Goal: Information Seeking & Learning: Learn about a topic

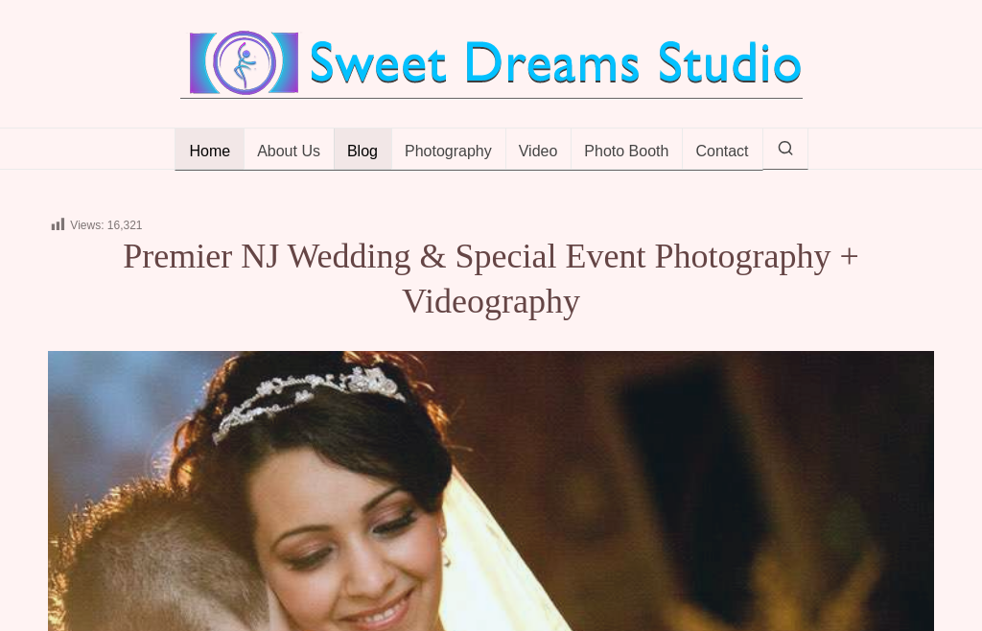
click at [360, 162] on span "Blog" at bounding box center [362, 152] width 31 height 19
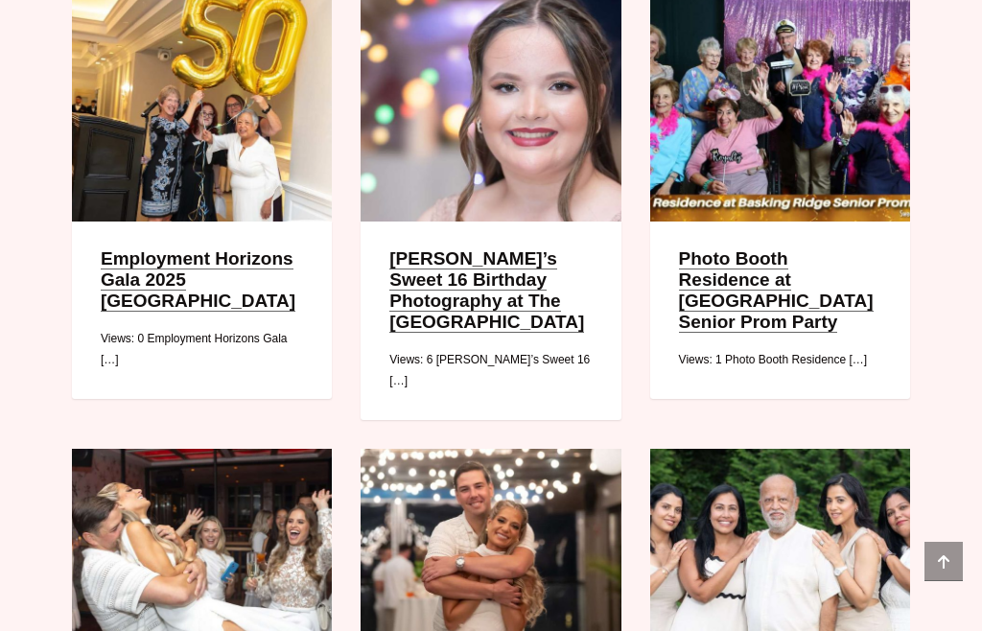
scroll to position [590, 0]
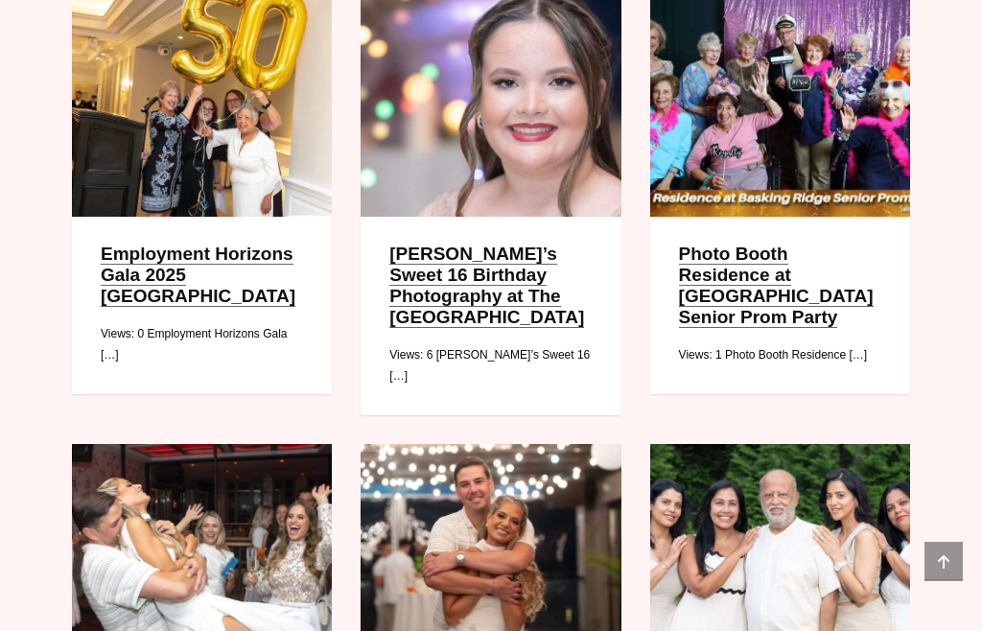
click at [262, 308] on link "Employment Horizons Gala 2025 Brooklake Country Club" at bounding box center [198, 275] width 195 height 63
click at [256, 308] on link "Employment Horizons Gala 2025 Brooklake Country Club" at bounding box center [198, 275] width 195 height 63
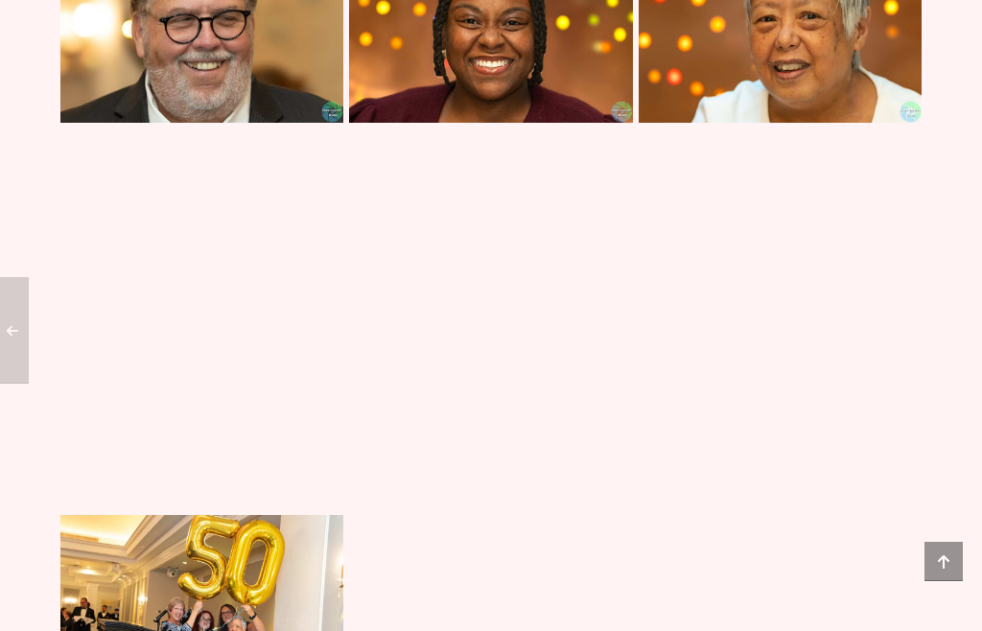
scroll to position [2123, 0]
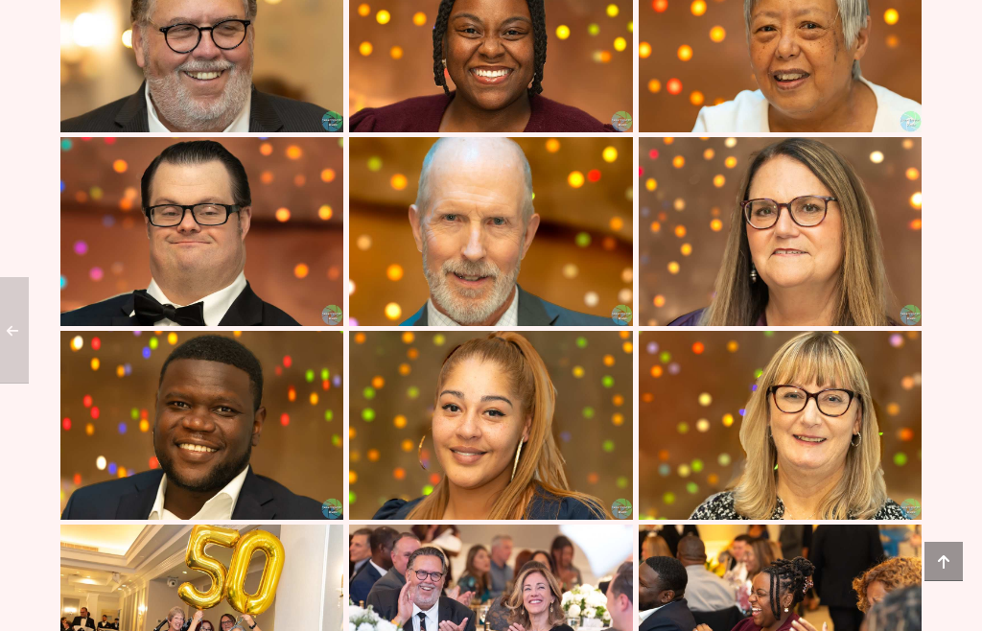
click at [734, 313] on img at bounding box center [779, 231] width 283 height 189
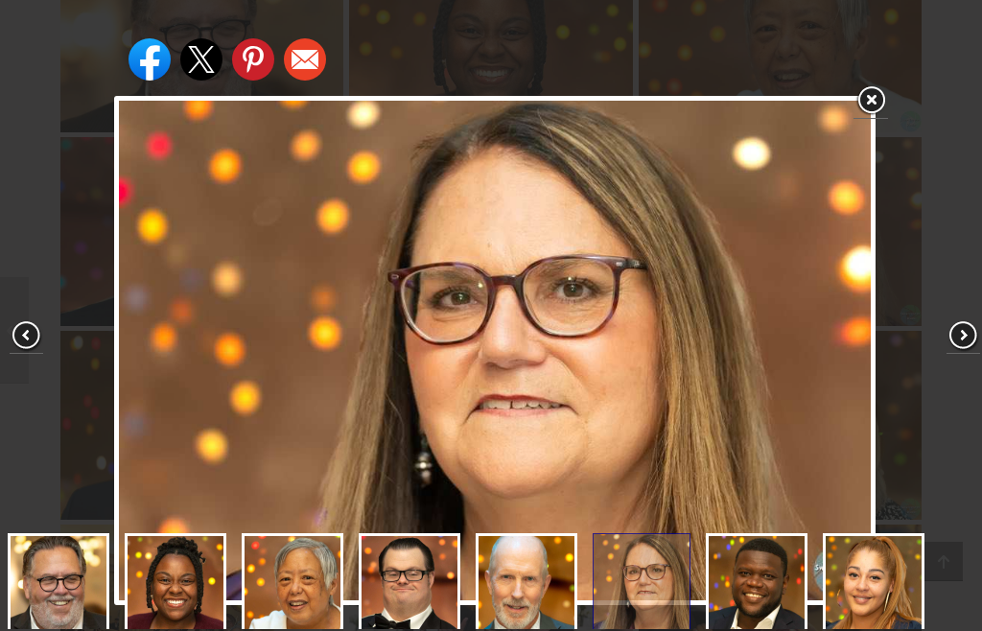
click at [870, 106] on link at bounding box center [870, 100] width 35 height 35
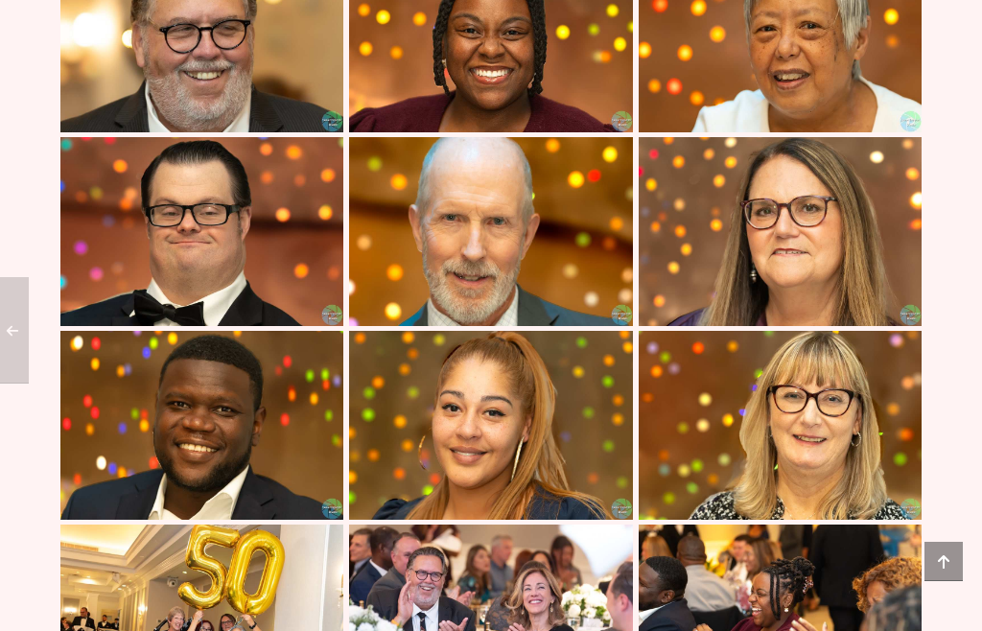
click at [511, 326] on img at bounding box center [490, 231] width 283 height 189
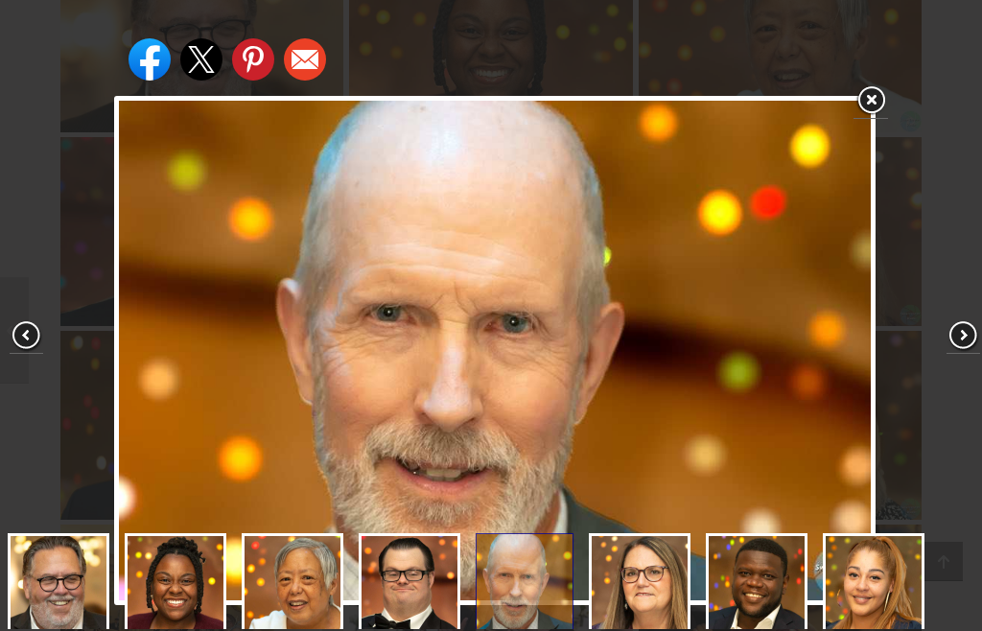
click at [880, 106] on link at bounding box center [870, 100] width 35 height 35
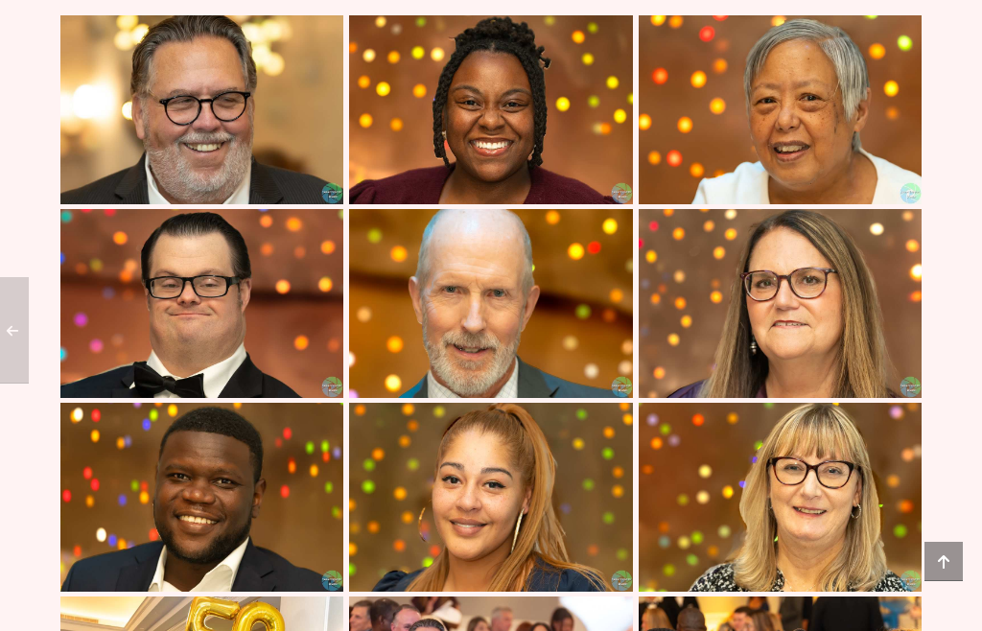
scroll to position [2049, 0]
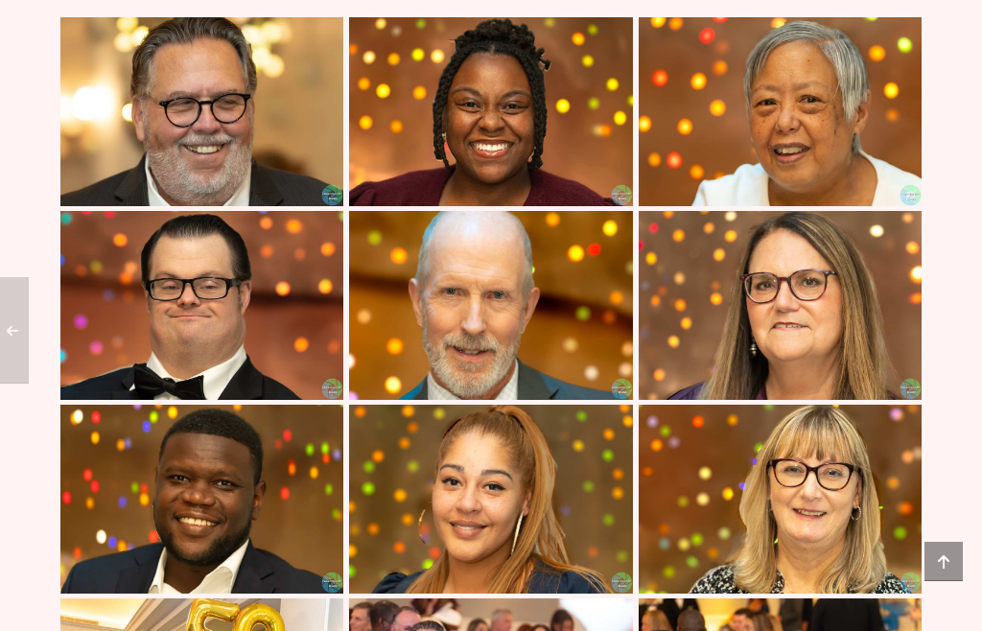
click at [265, 396] on img at bounding box center [201, 305] width 283 height 189
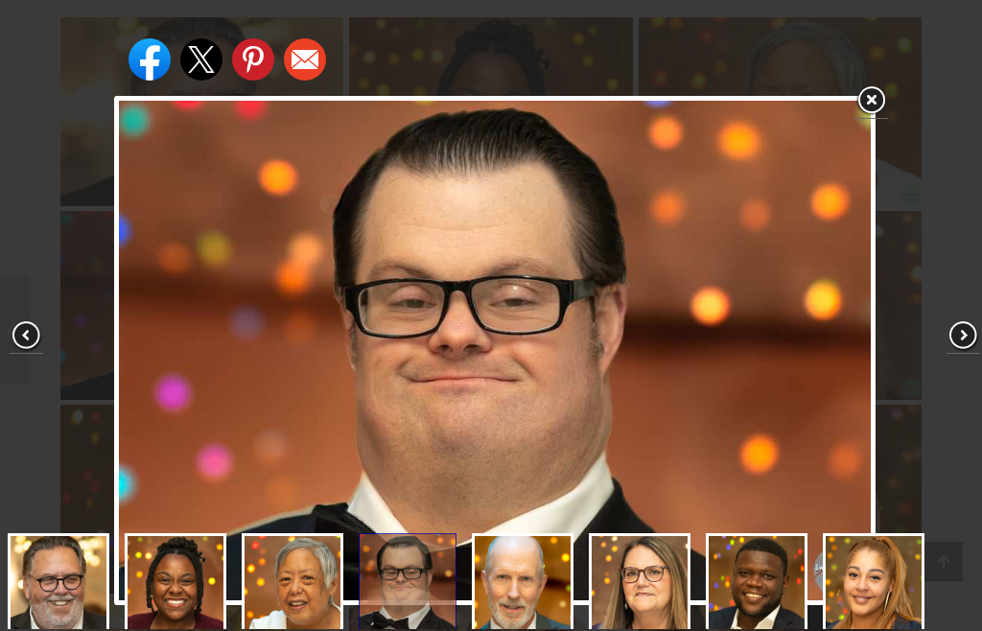
click at [882, 107] on link at bounding box center [870, 100] width 35 height 35
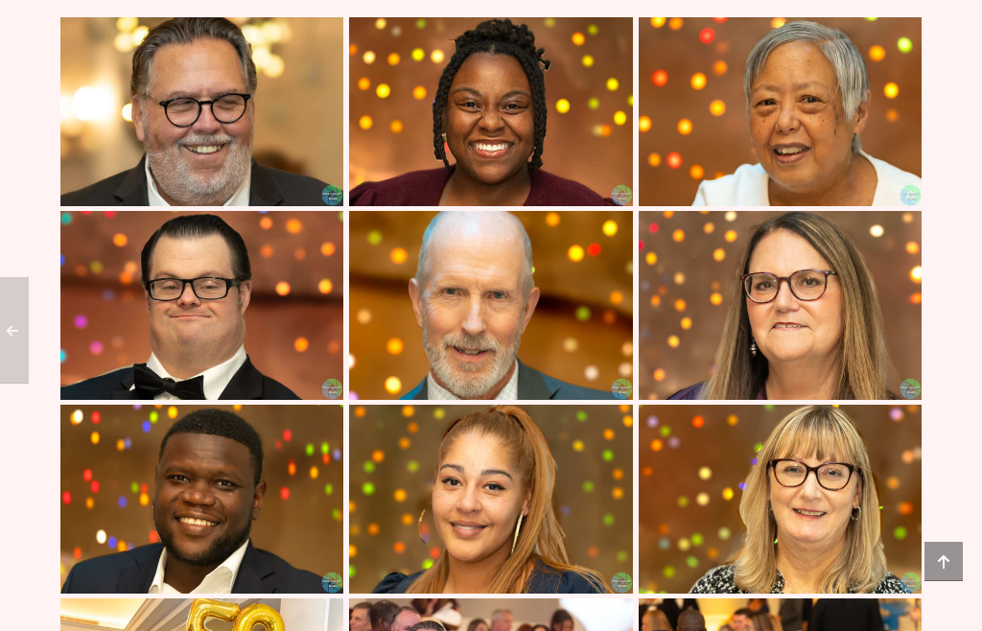
click at [794, 171] on img at bounding box center [779, 111] width 283 height 189
click at [542, 206] on img at bounding box center [490, 111] width 283 height 189
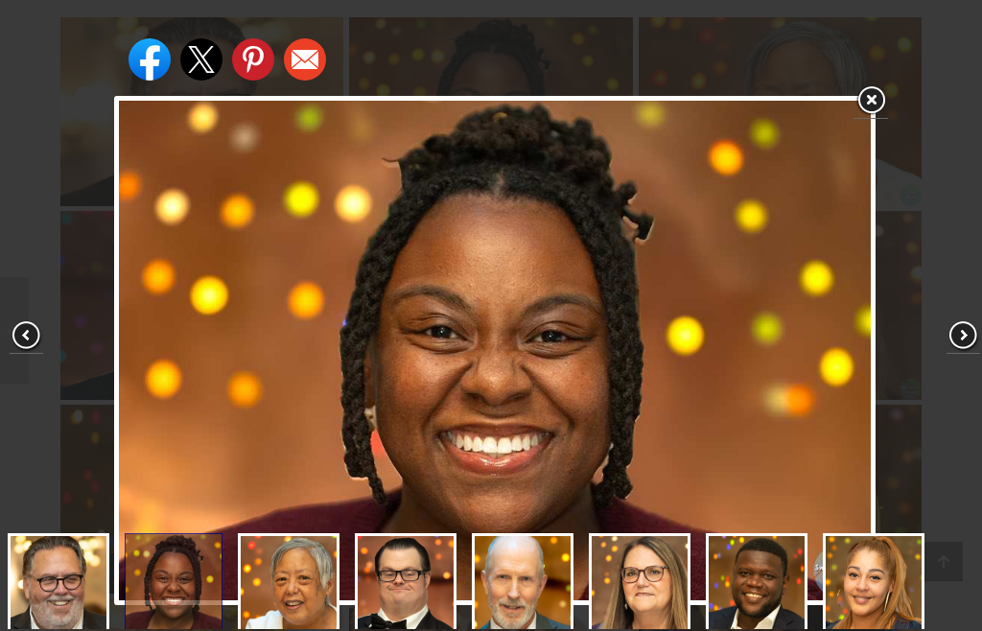
click at [880, 112] on link at bounding box center [870, 100] width 35 height 35
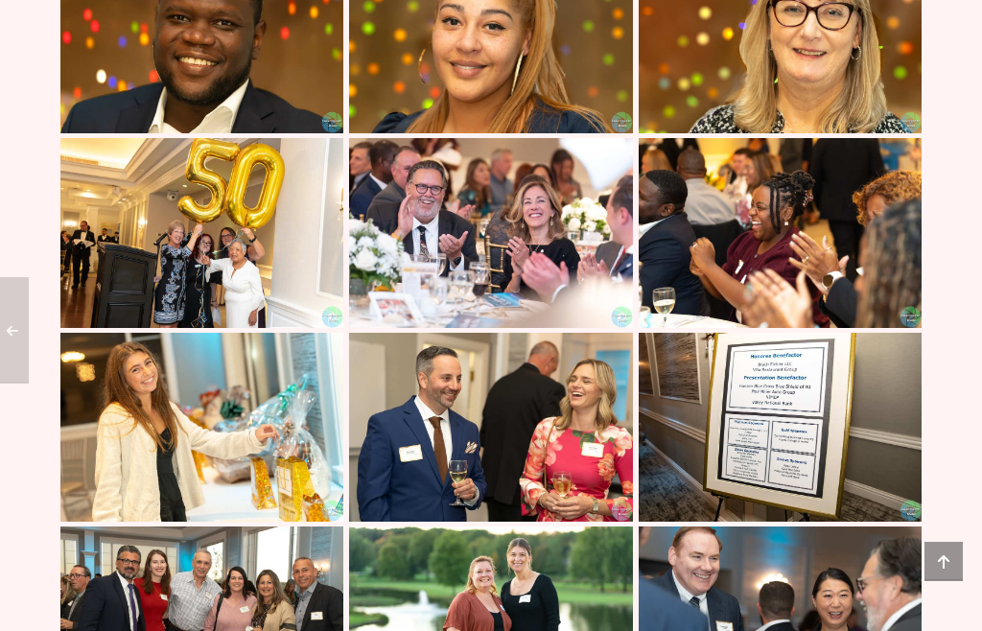
click at [546, 328] on img at bounding box center [490, 233] width 283 height 189
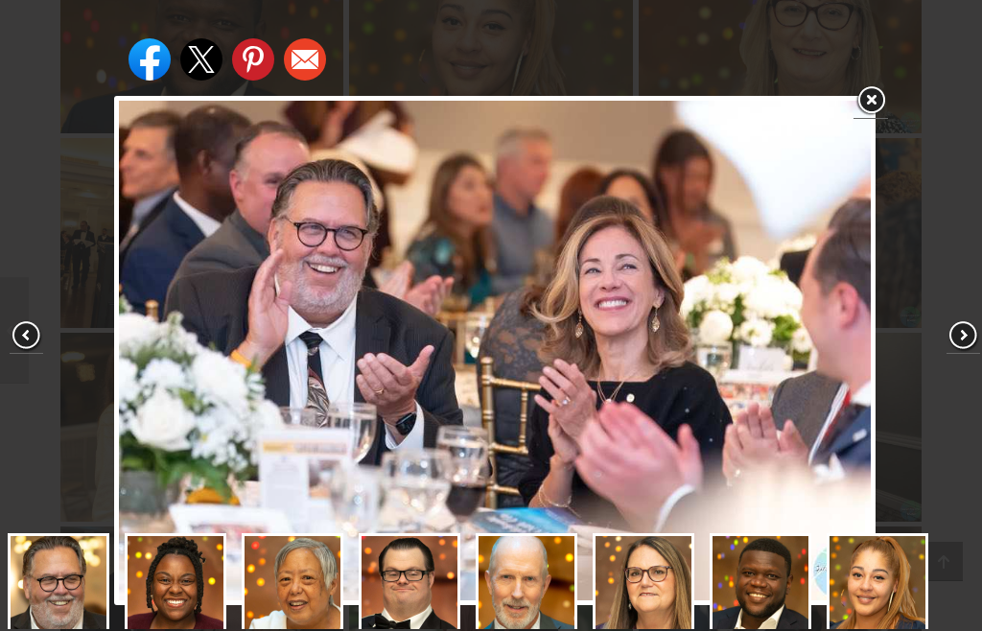
scroll to position [103, 0]
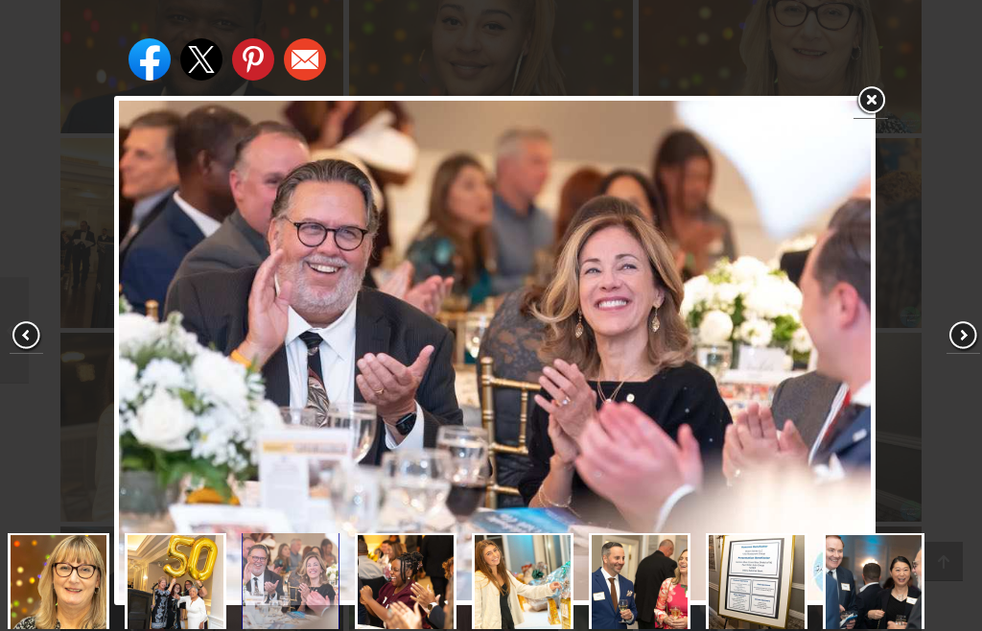
click at [868, 101] on link at bounding box center [870, 100] width 35 height 35
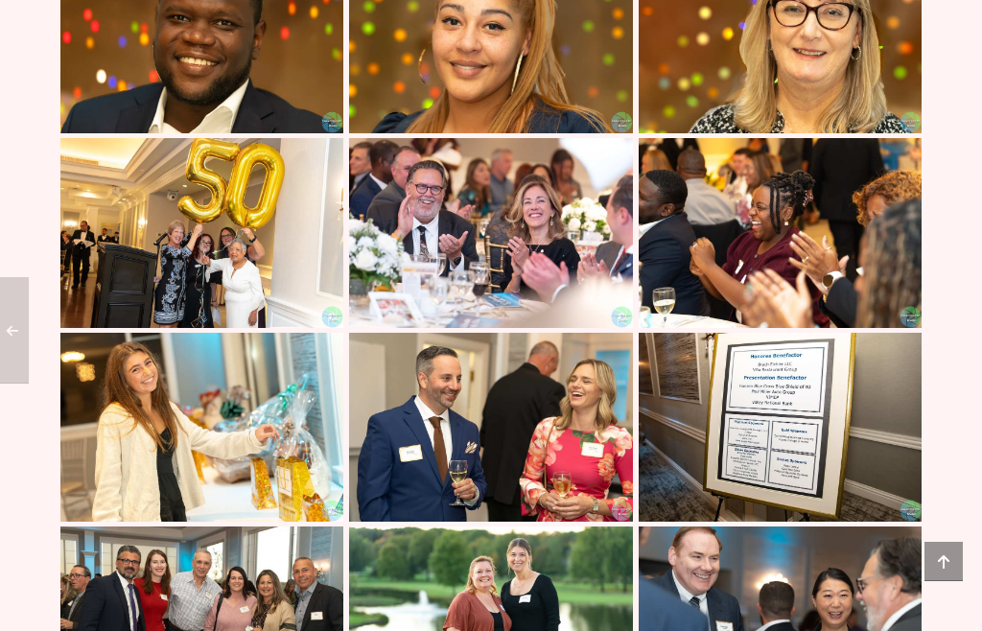
click at [733, 327] on img at bounding box center [779, 232] width 283 height 189
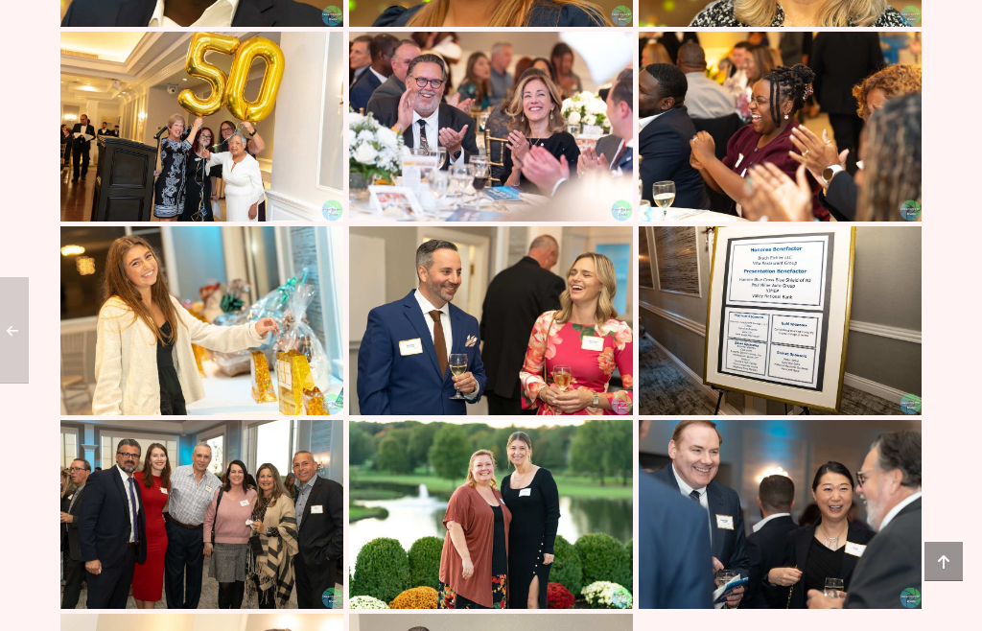
scroll to position [2611, 0]
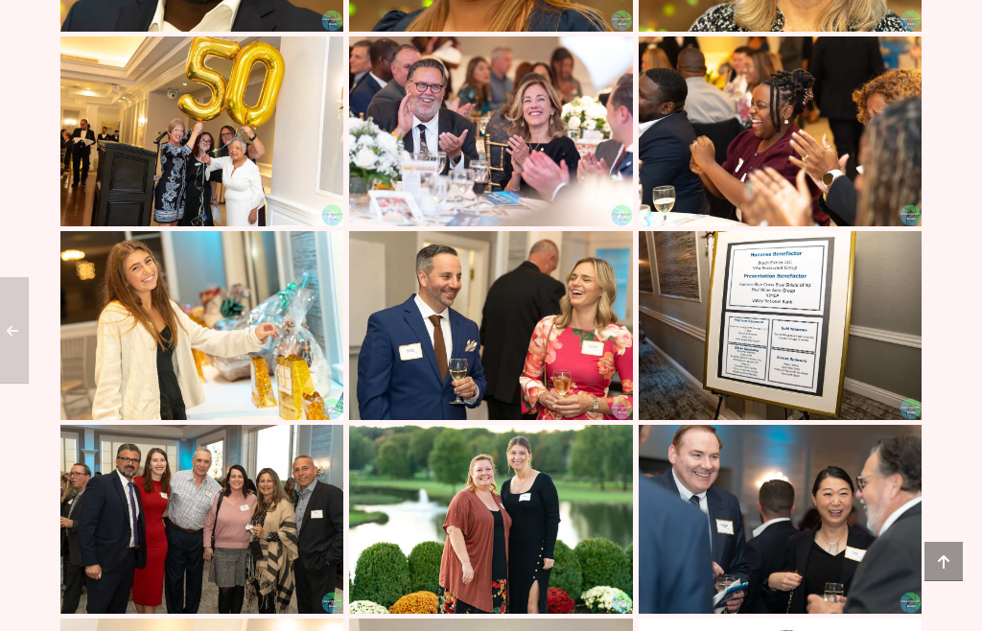
click at [252, 225] on img at bounding box center [201, 130] width 283 height 189
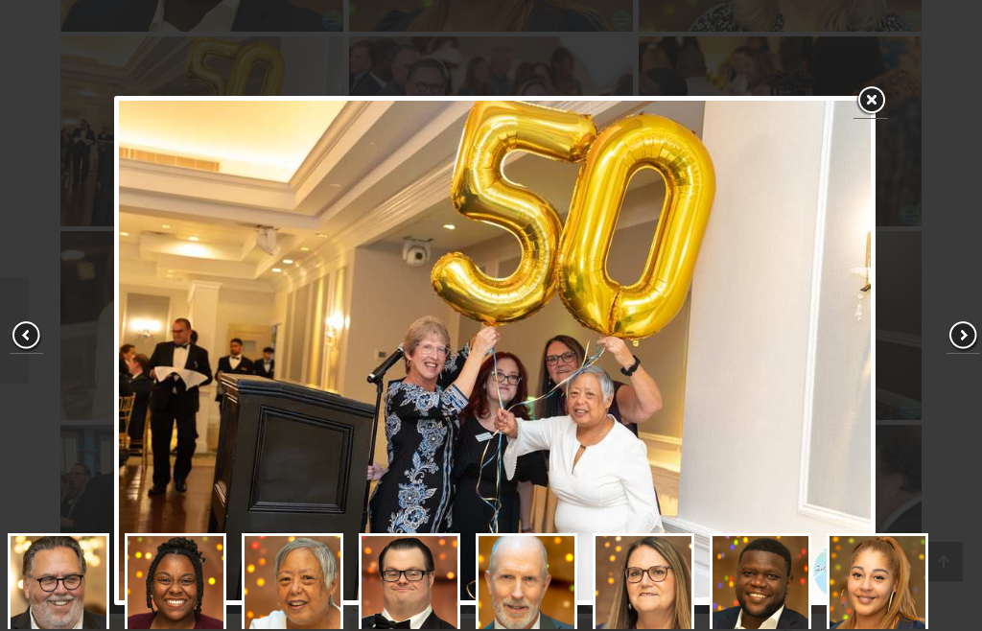
scroll to position [103, 0]
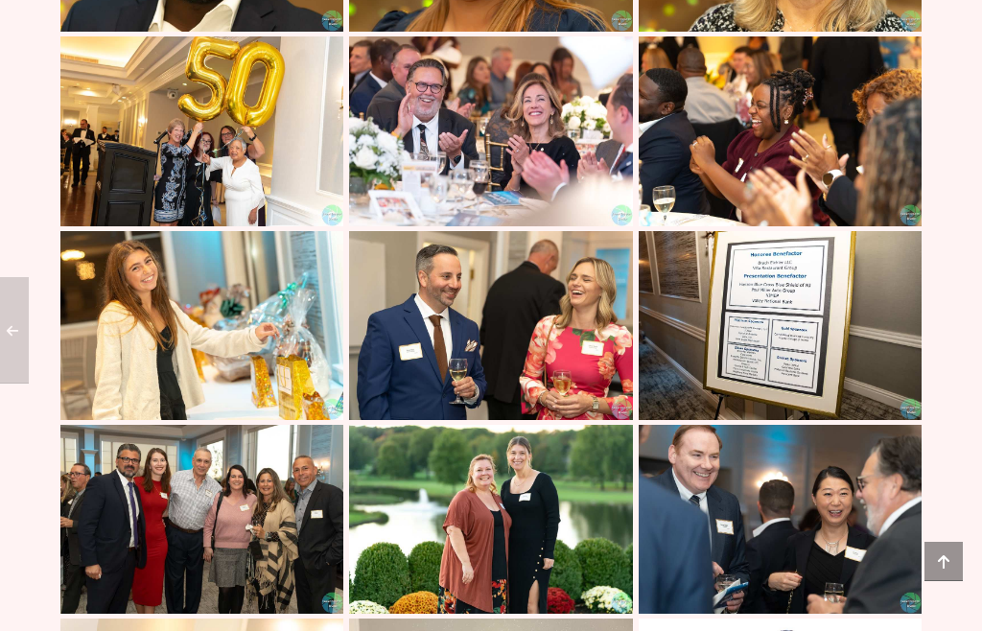
click at [237, 418] on img at bounding box center [201, 325] width 283 height 189
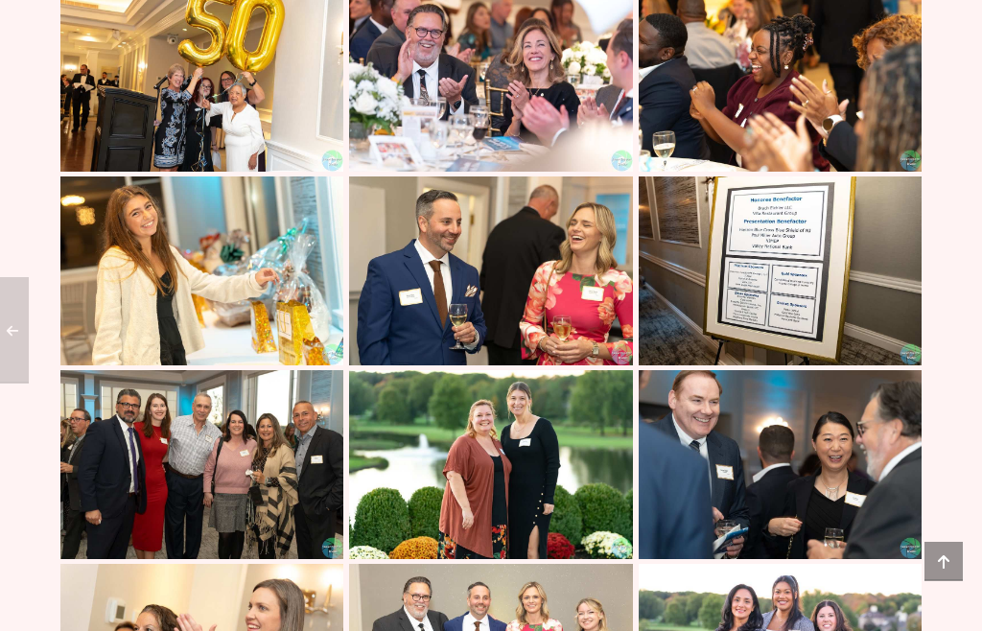
scroll to position [2665, 0]
click at [576, 365] on img at bounding box center [490, 270] width 283 height 189
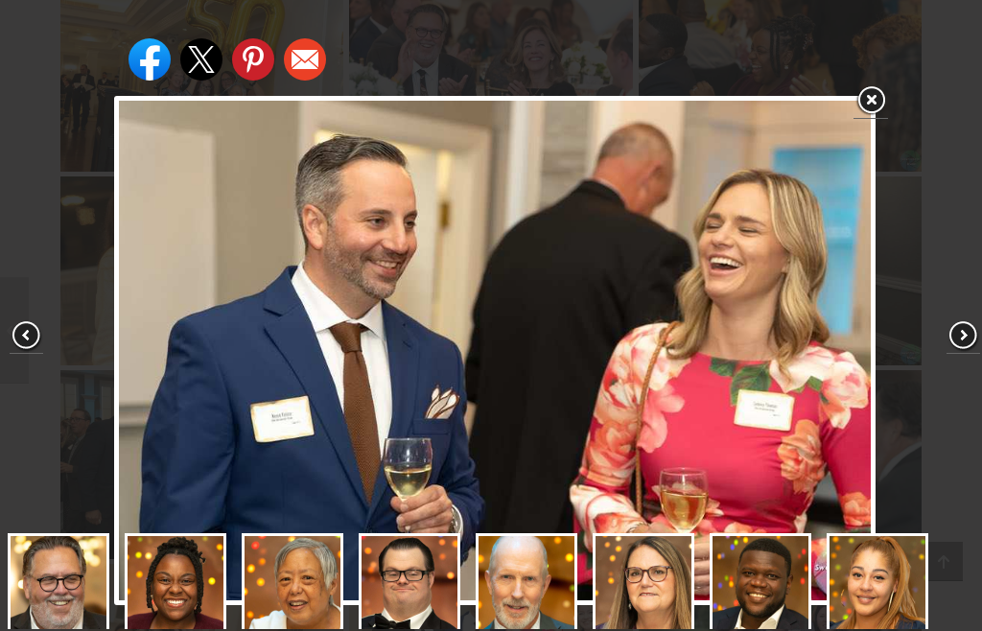
scroll to position [103, 0]
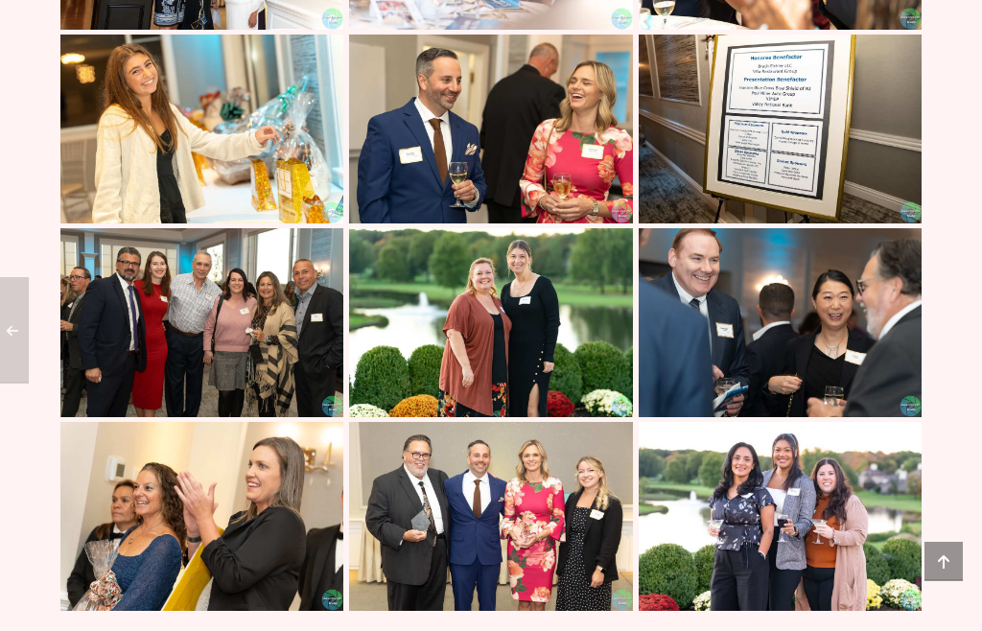
click at [242, 410] on img at bounding box center [201, 323] width 283 height 189
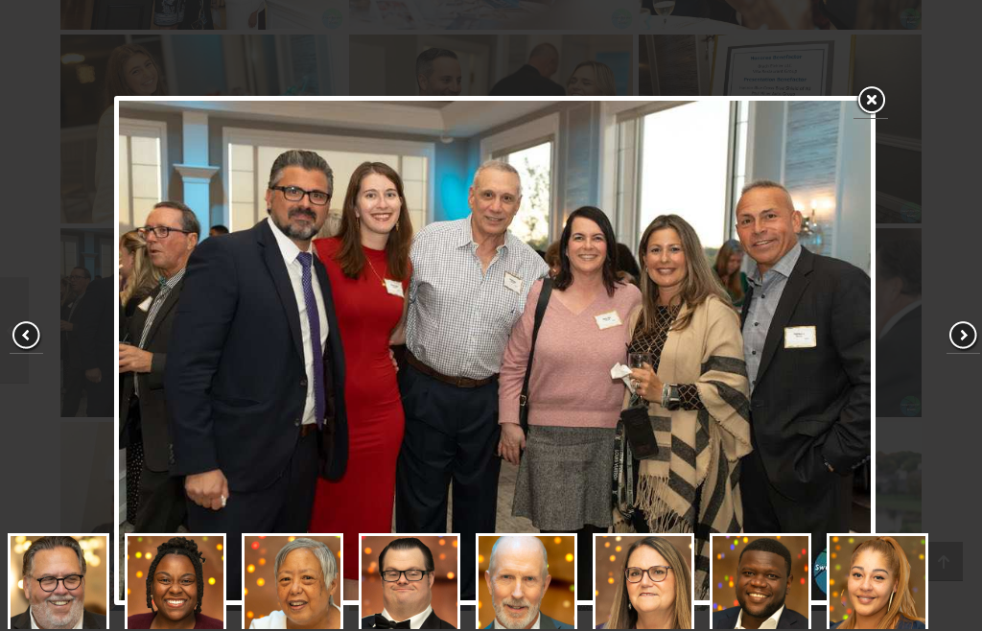
scroll to position [204, 0]
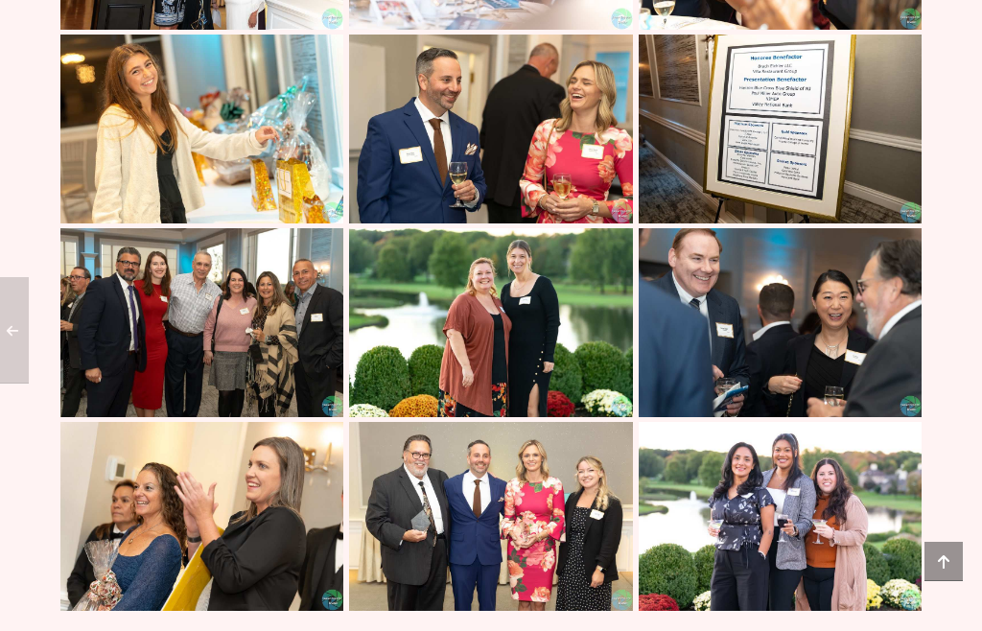
click at [249, 414] on img at bounding box center [201, 322] width 283 height 189
click at [572, 417] on img at bounding box center [490, 322] width 283 height 189
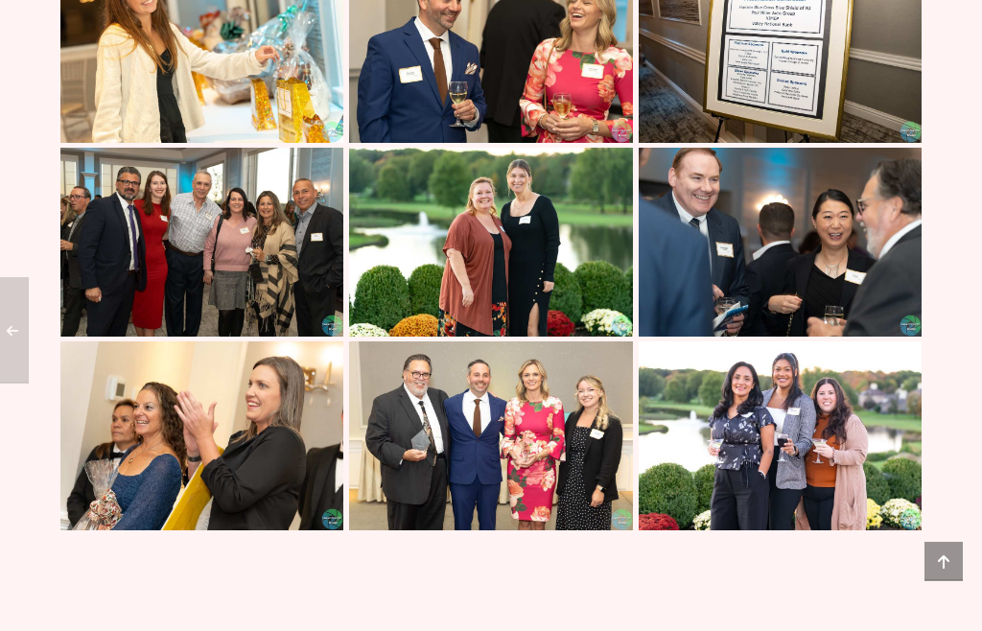
click at [557, 337] on img at bounding box center [490, 243] width 283 height 189
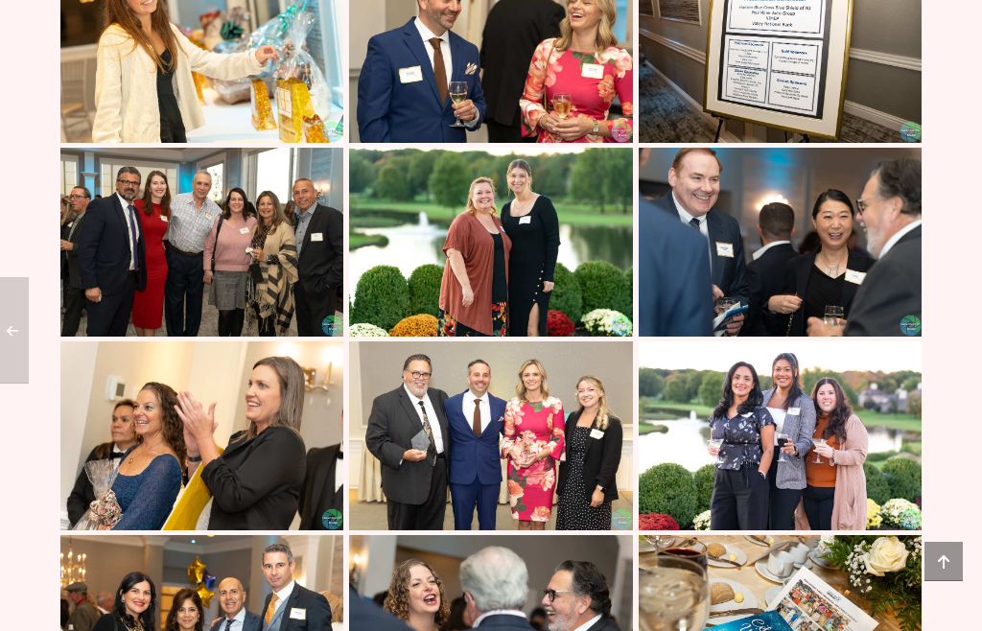
click at [758, 317] on img at bounding box center [779, 242] width 283 height 189
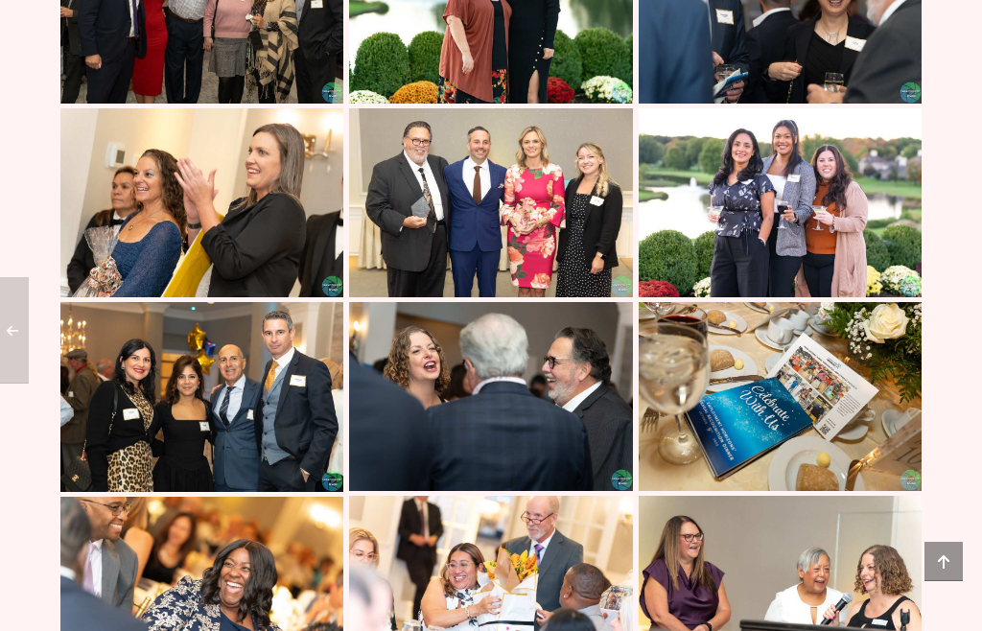
scroll to position [3107, 0]
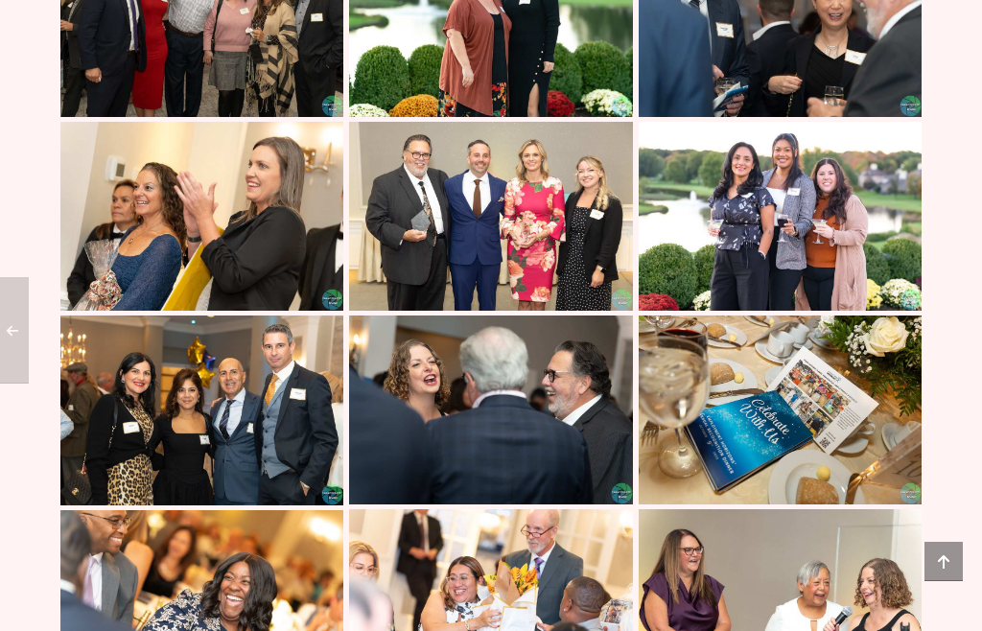
click at [267, 311] on img at bounding box center [201, 216] width 283 height 189
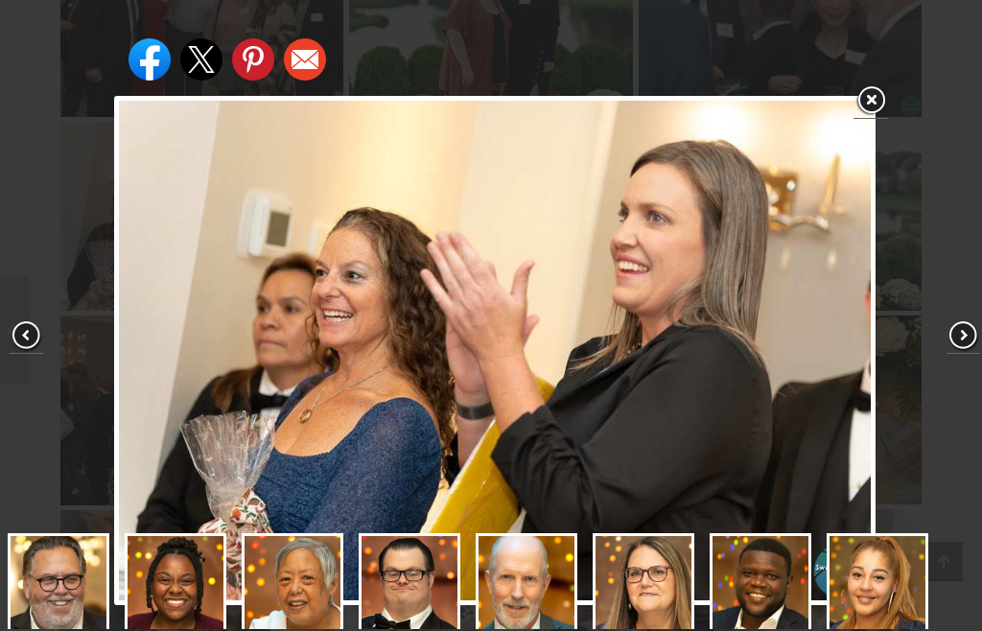
scroll to position [204, 0]
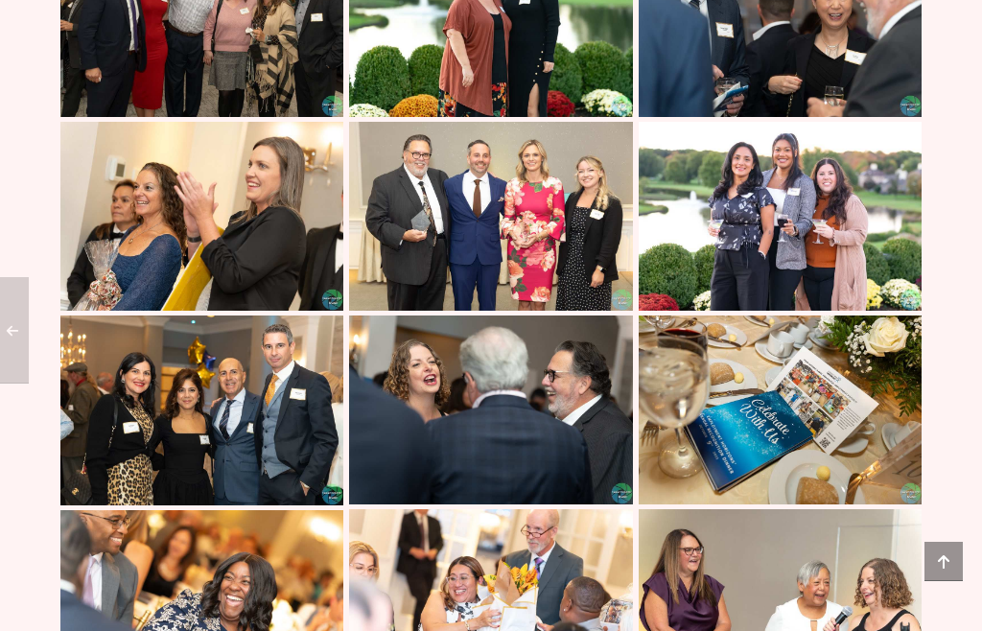
click at [614, 311] on img at bounding box center [490, 216] width 283 height 189
click at [751, 299] on img at bounding box center [779, 216] width 283 height 189
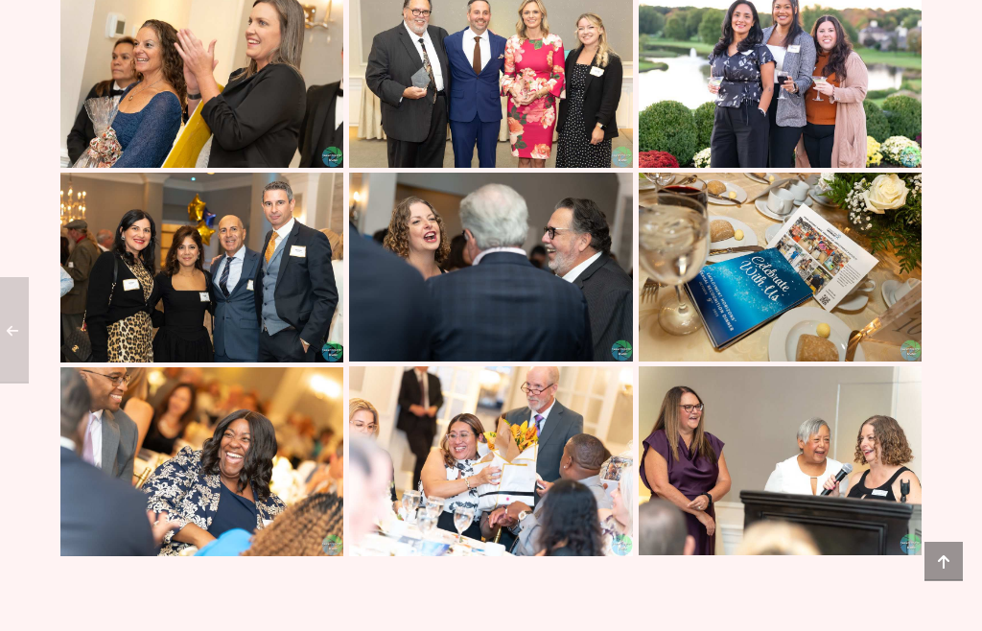
scroll to position [3250, 0]
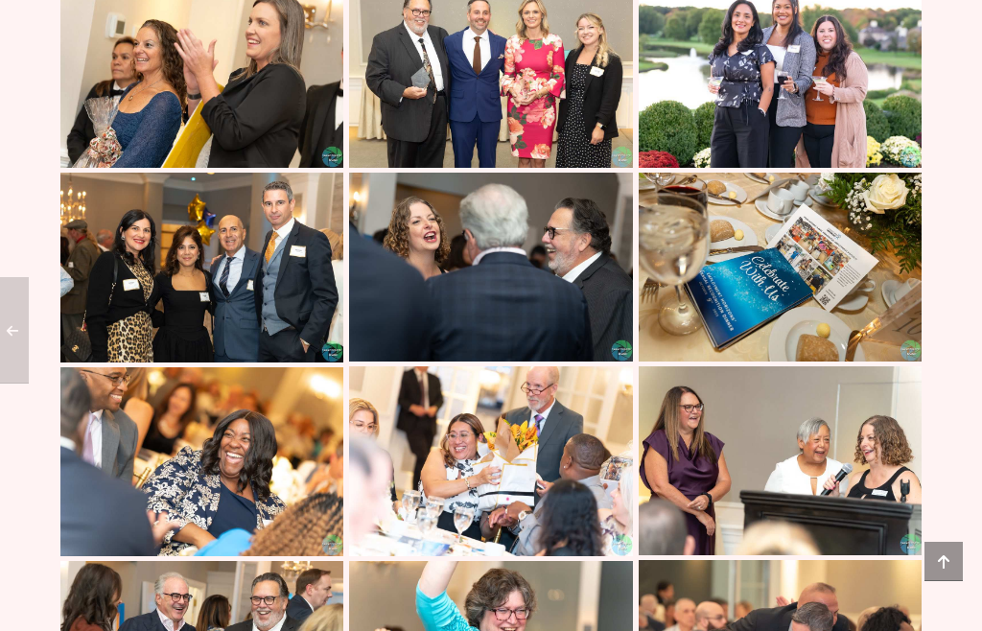
click at [545, 361] on img at bounding box center [490, 267] width 283 height 189
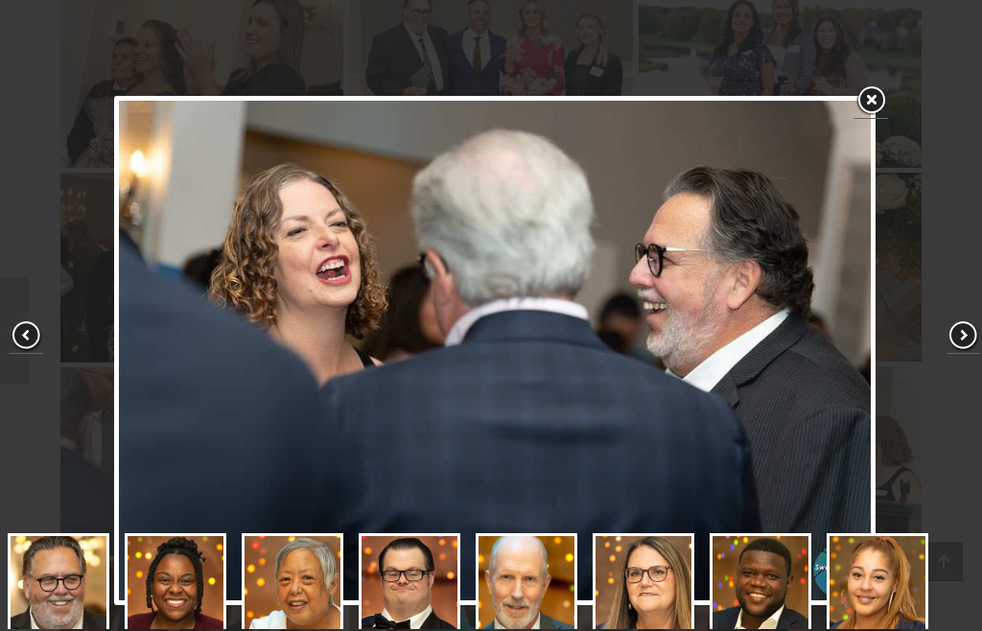
scroll to position [204, 0]
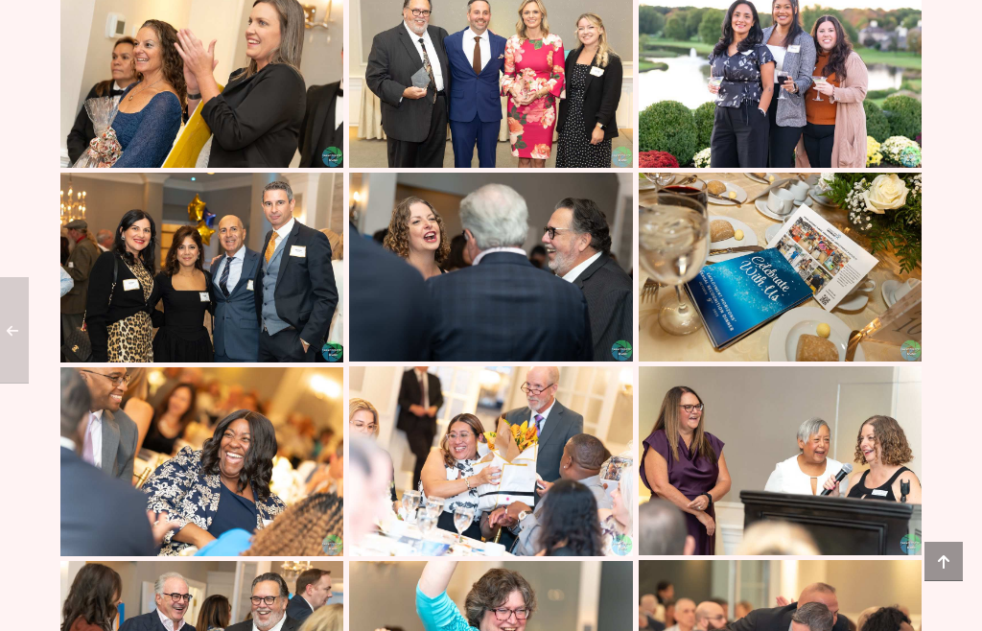
click at [266, 360] on img at bounding box center [201, 267] width 283 height 189
click at [756, 352] on img at bounding box center [779, 267] width 283 height 189
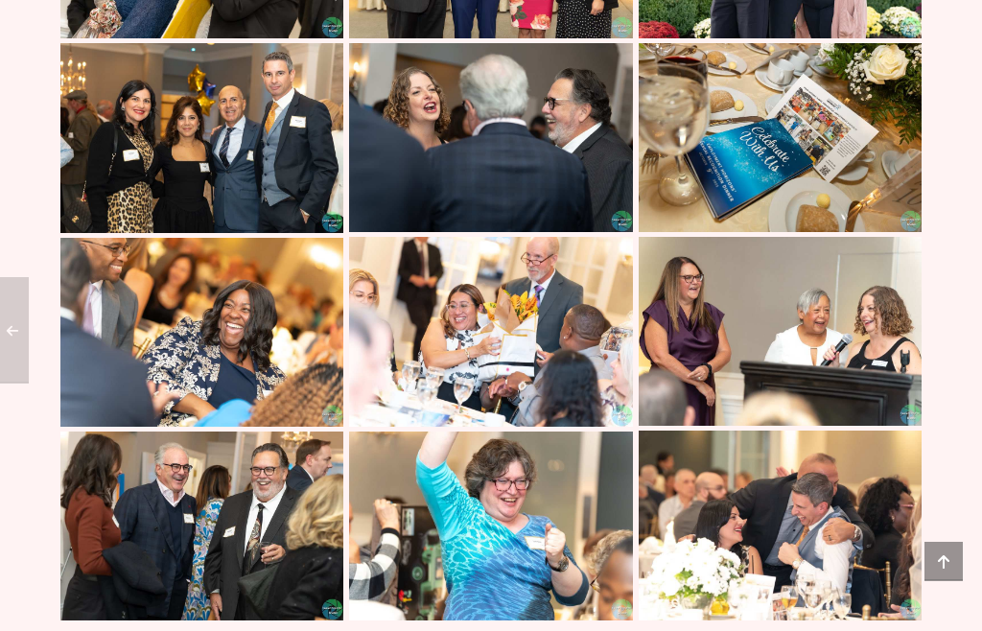
click at [271, 428] on img at bounding box center [201, 333] width 283 height 189
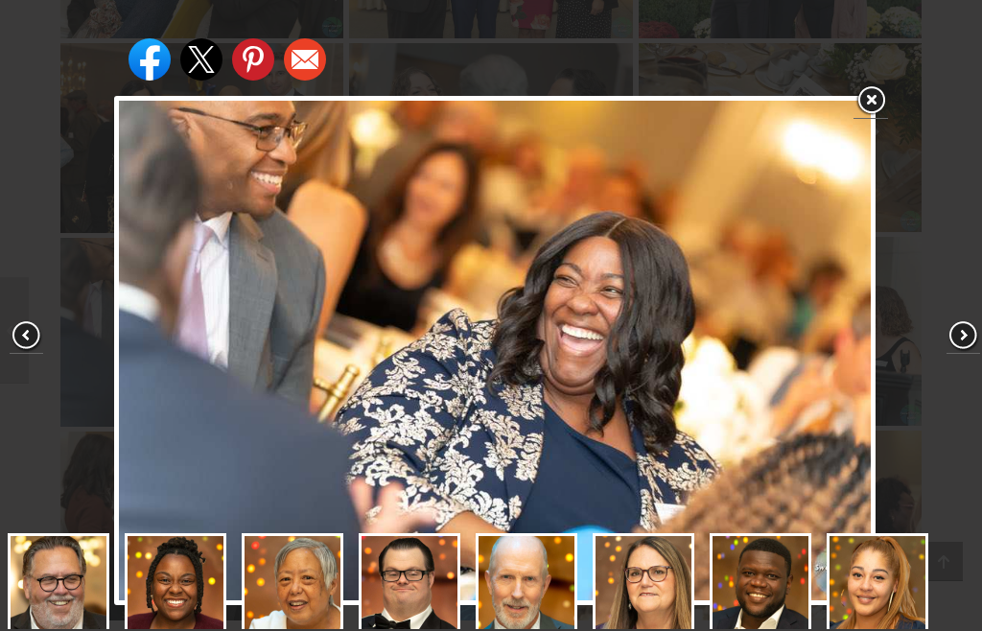
scroll to position [306, 0]
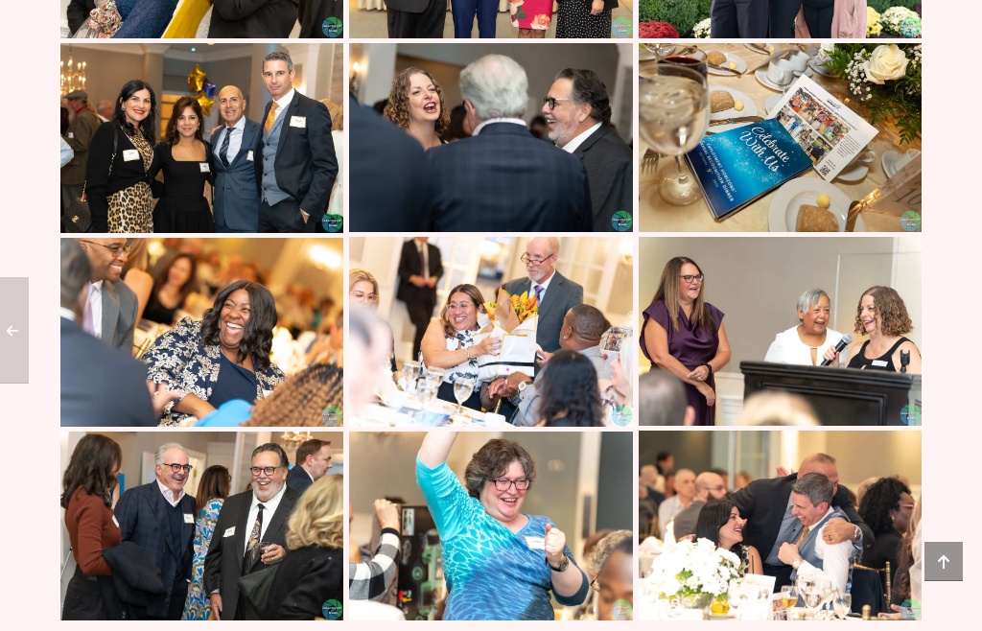
click at [540, 426] on img at bounding box center [490, 331] width 283 height 189
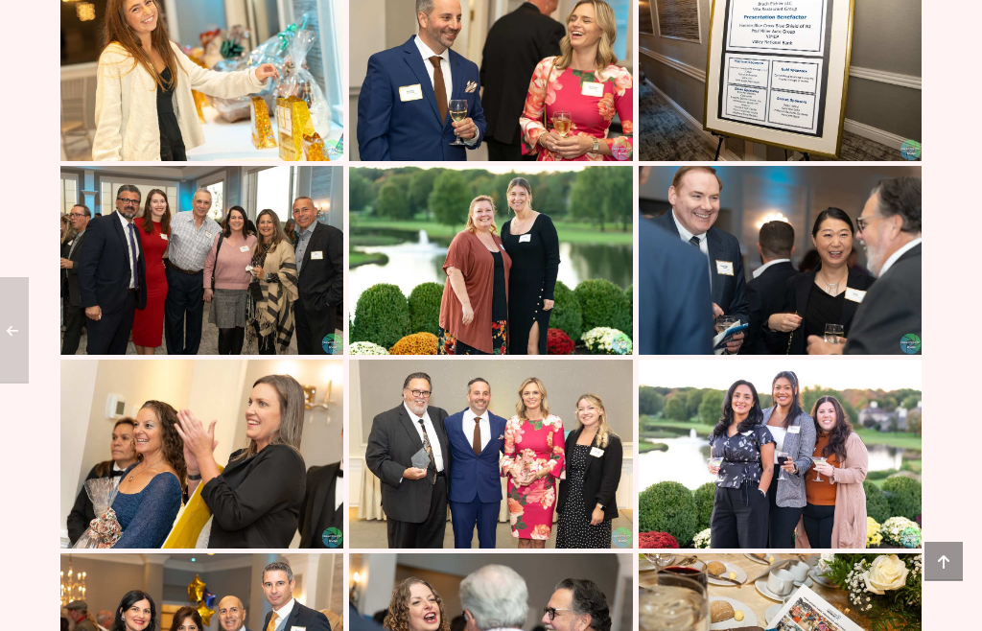
scroll to position [2870, 0]
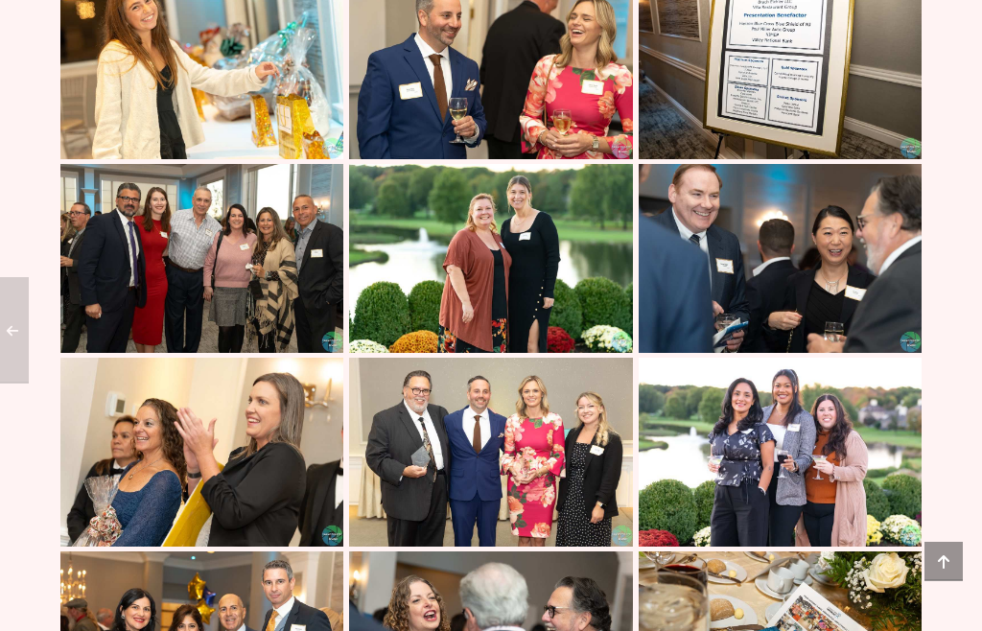
click at [756, 350] on img at bounding box center [779, 259] width 283 height 189
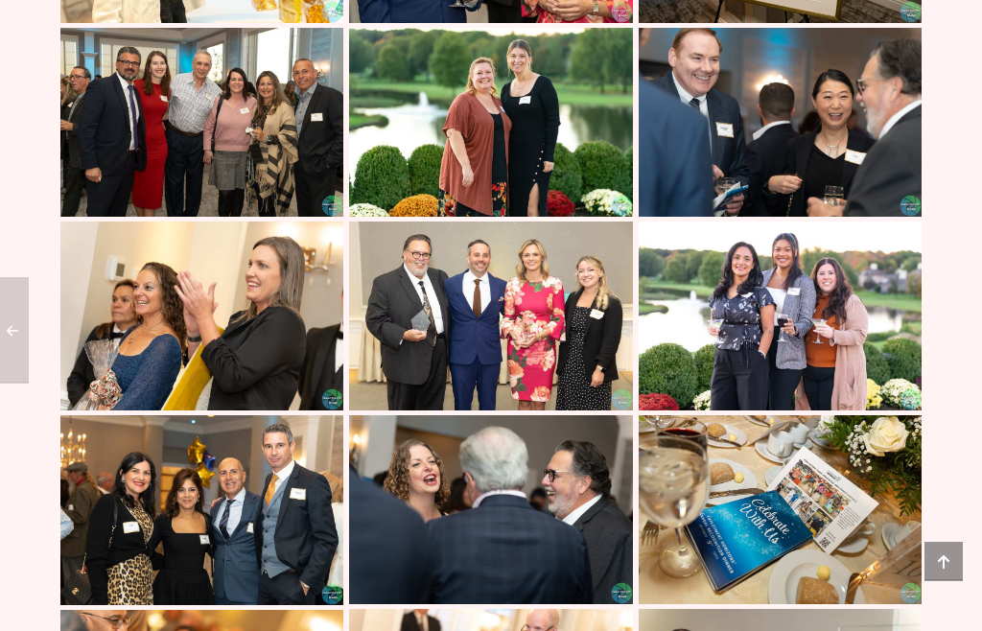
scroll to position [3006, 0]
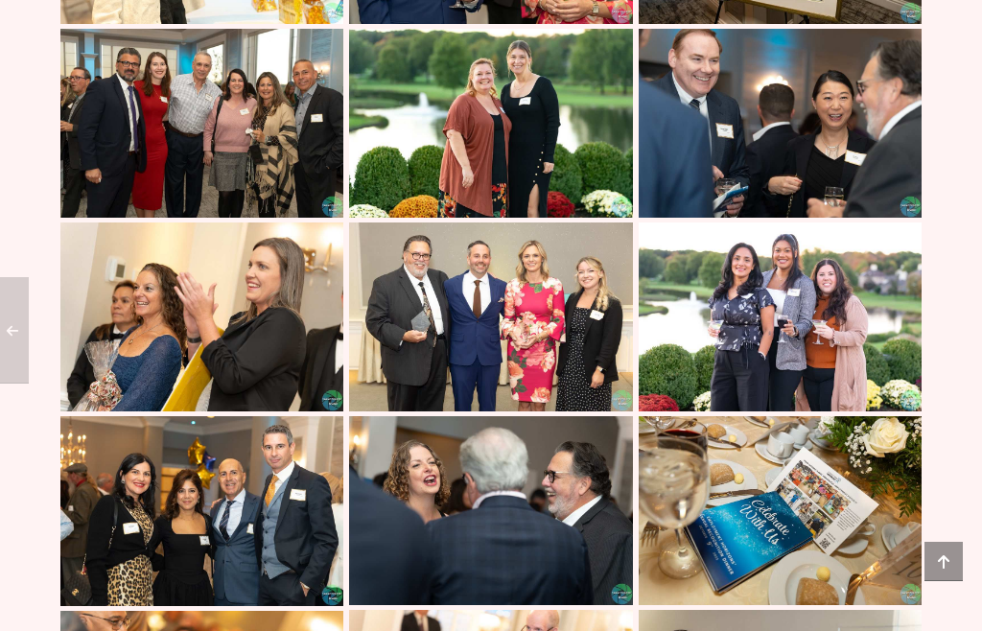
click at [538, 410] on img at bounding box center [490, 316] width 283 height 189
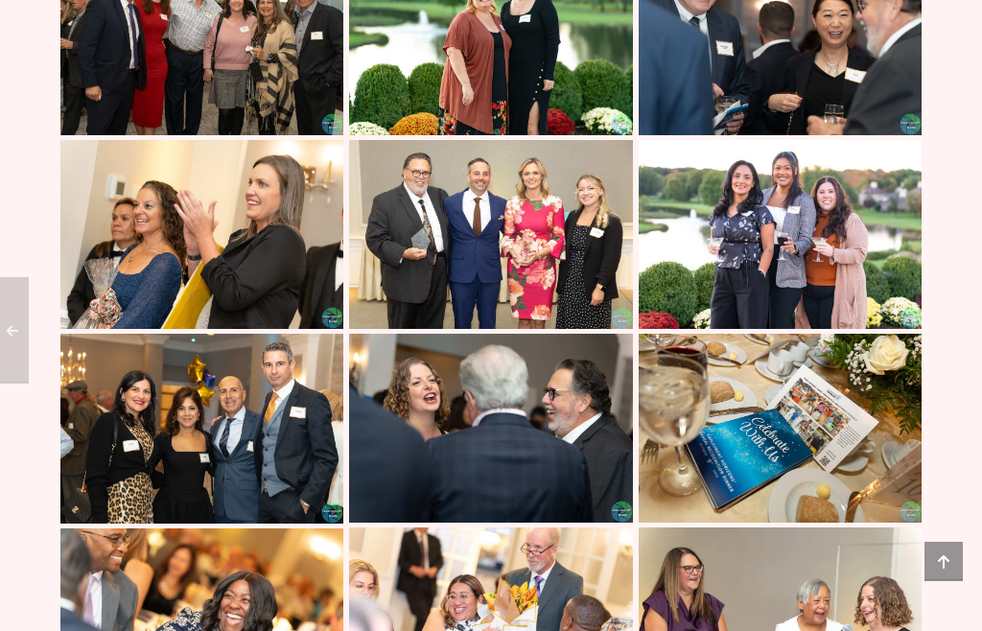
scroll to position [3092, 0]
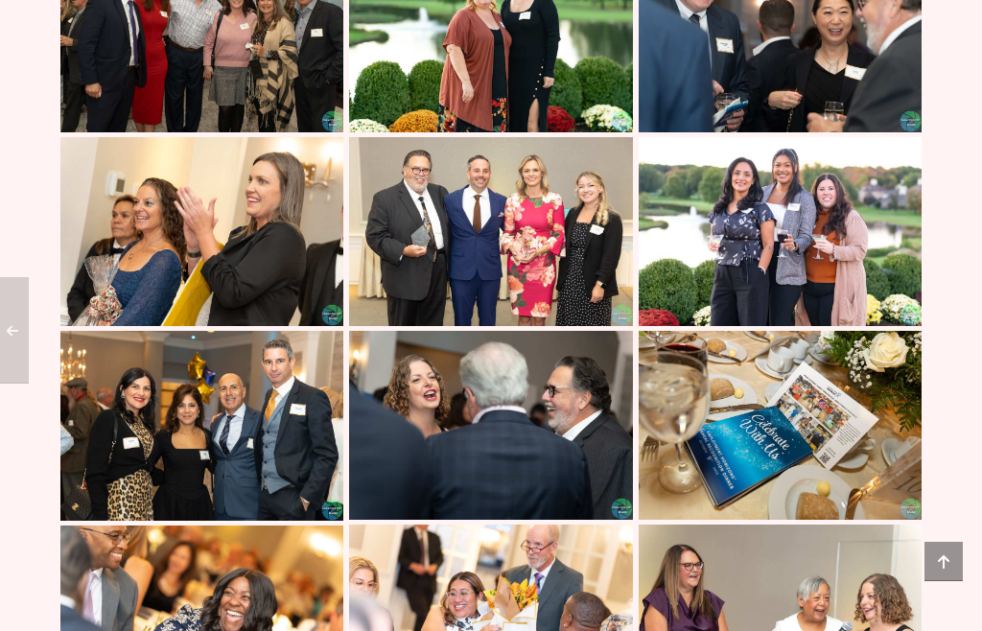
click at [425, 324] on img at bounding box center [490, 231] width 283 height 189
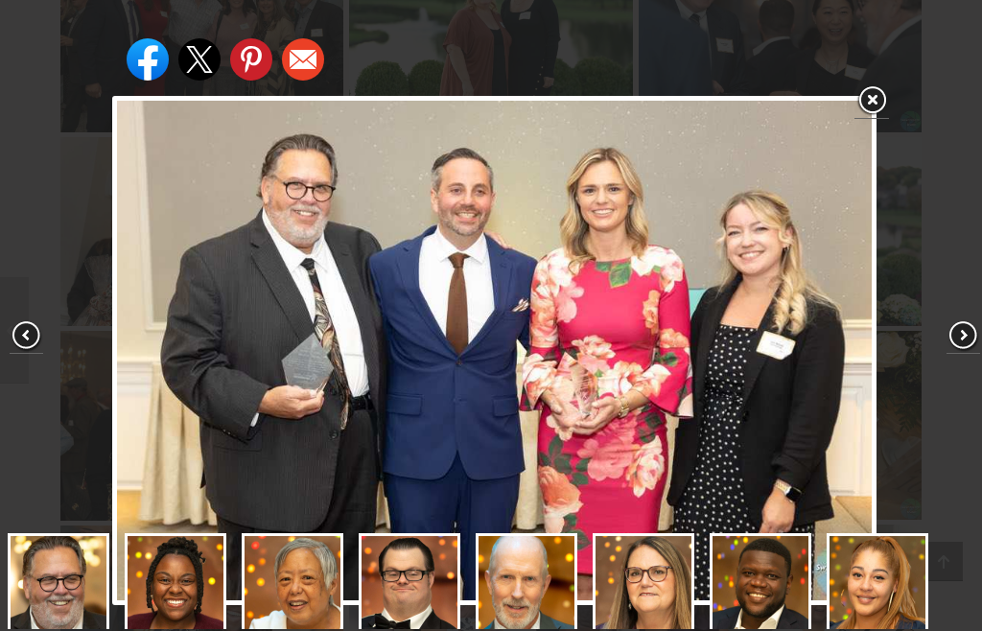
scroll to position [204, 0]
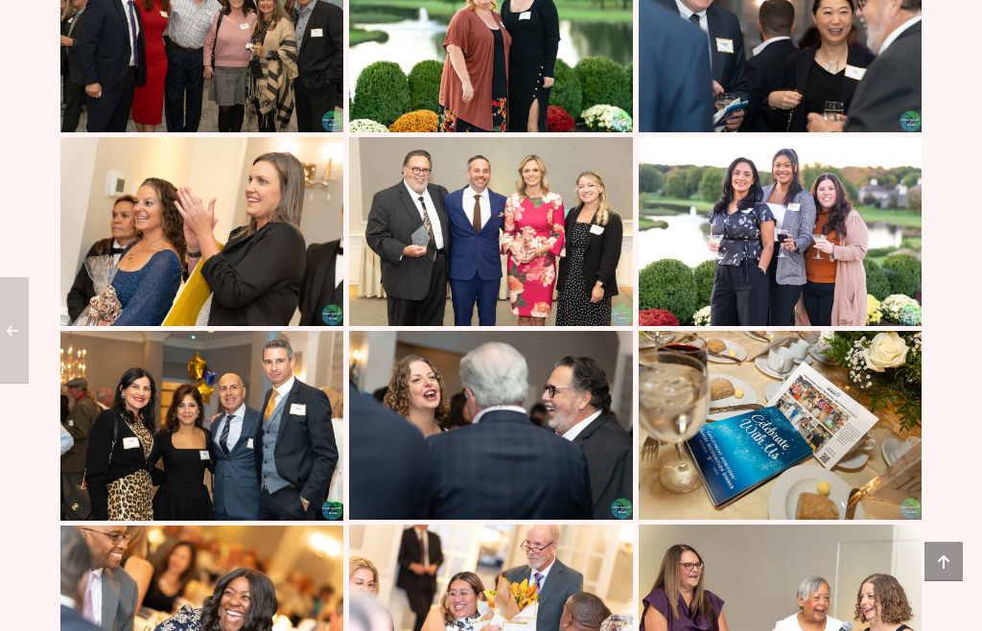
click at [267, 321] on img at bounding box center [201, 231] width 283 height 189
click at [775, 326] on img at bounding box center [779, 231] width 283 height 189
click at [781, 315] on img at bounding box center [779, 231] width 283 height 189
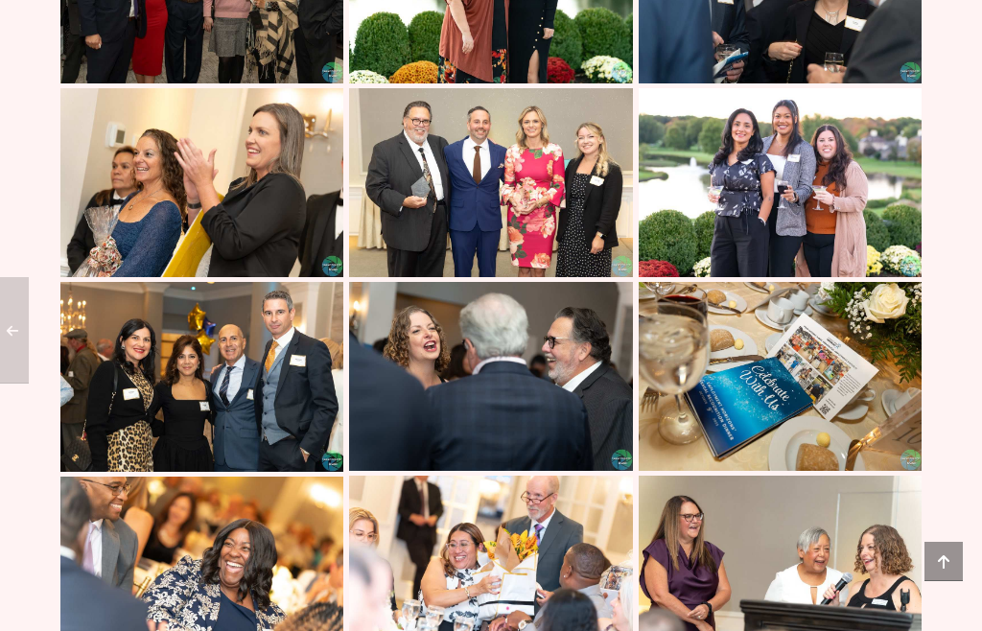
scroll to position [3139, 0]
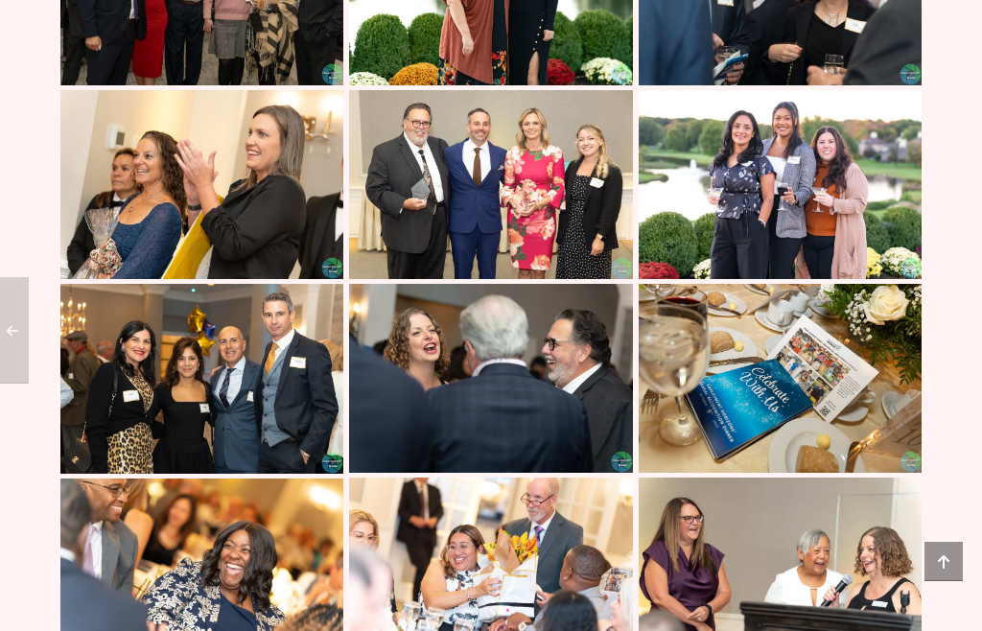
click at [800, 250] on img at bounding box center [779, 184] width 283 height 189
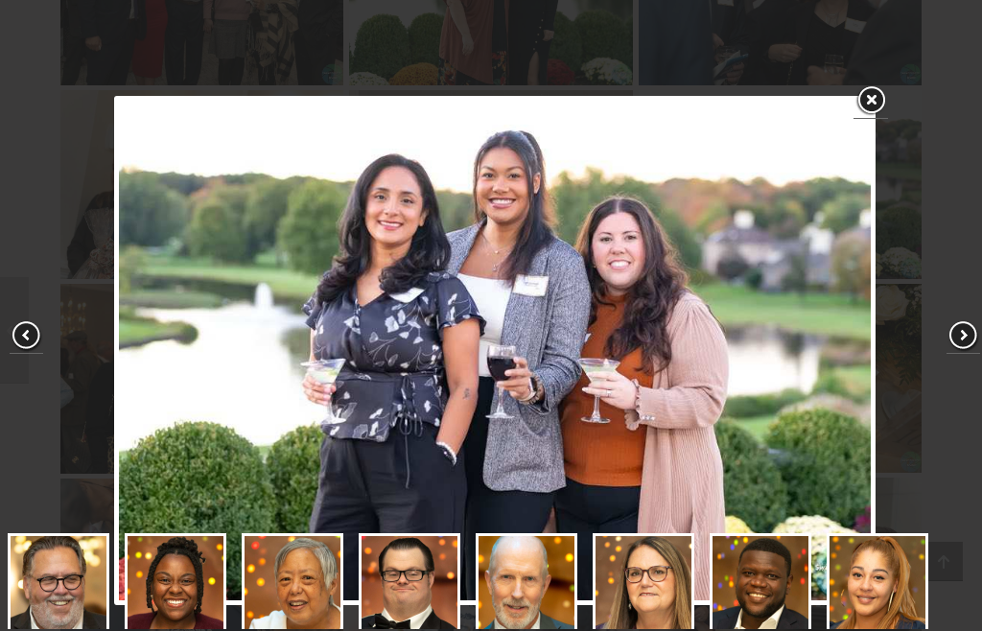
scroll to position [204, 0]
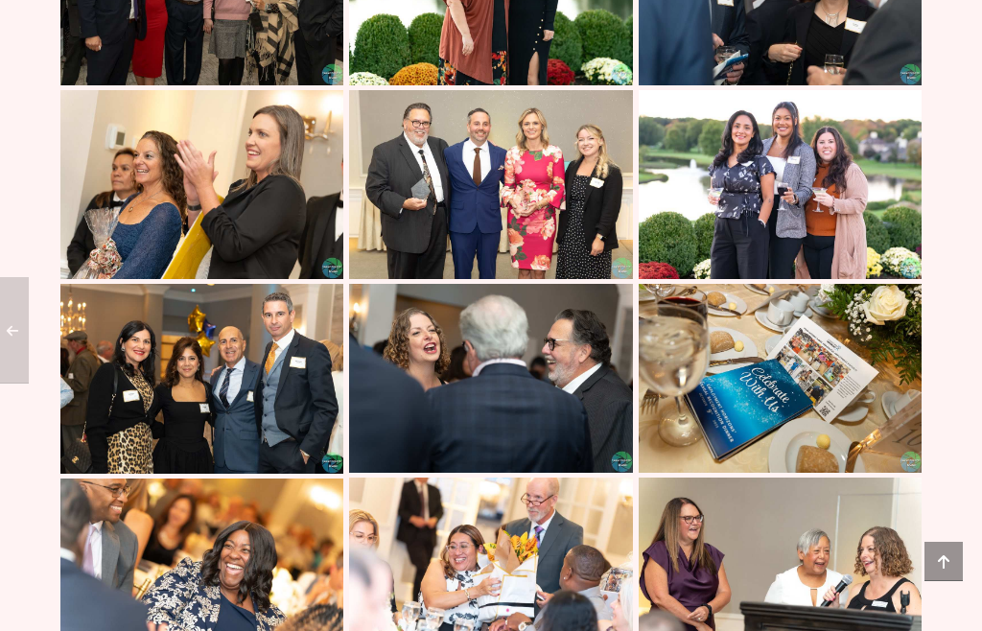
click at [277, 473] on img at bounding box center [201, 378] width 283 height 189
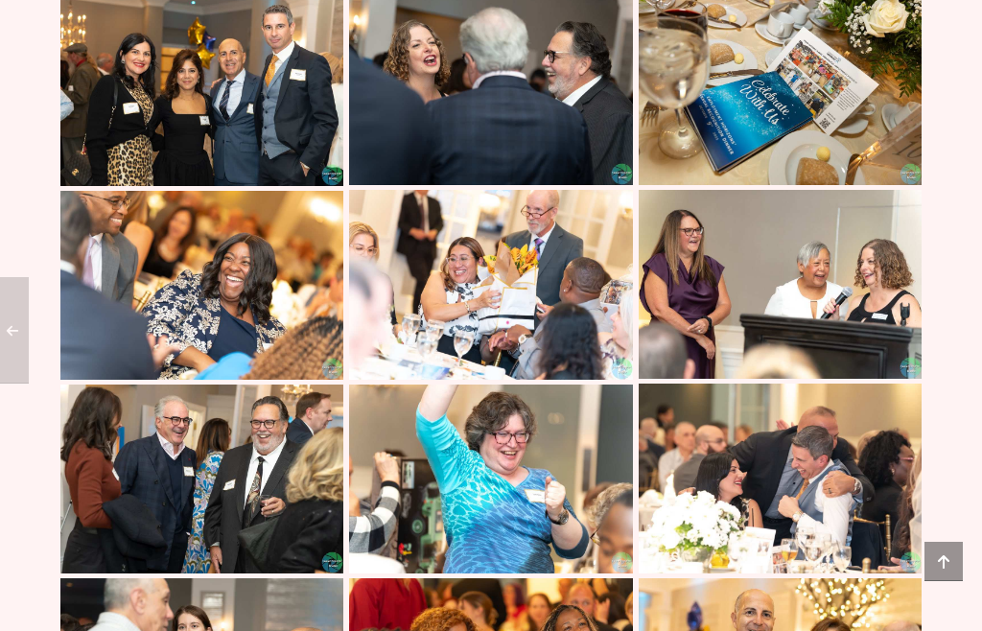
scroll to position [3425, 0]
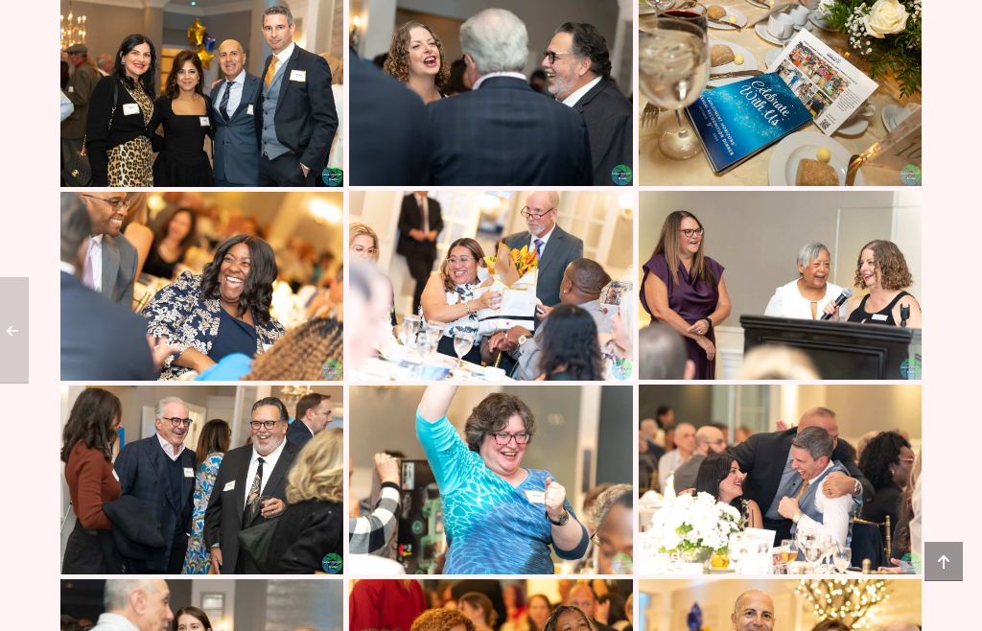
click at [512, 380] on img at bounding box center [490, 285] width 283 height 189
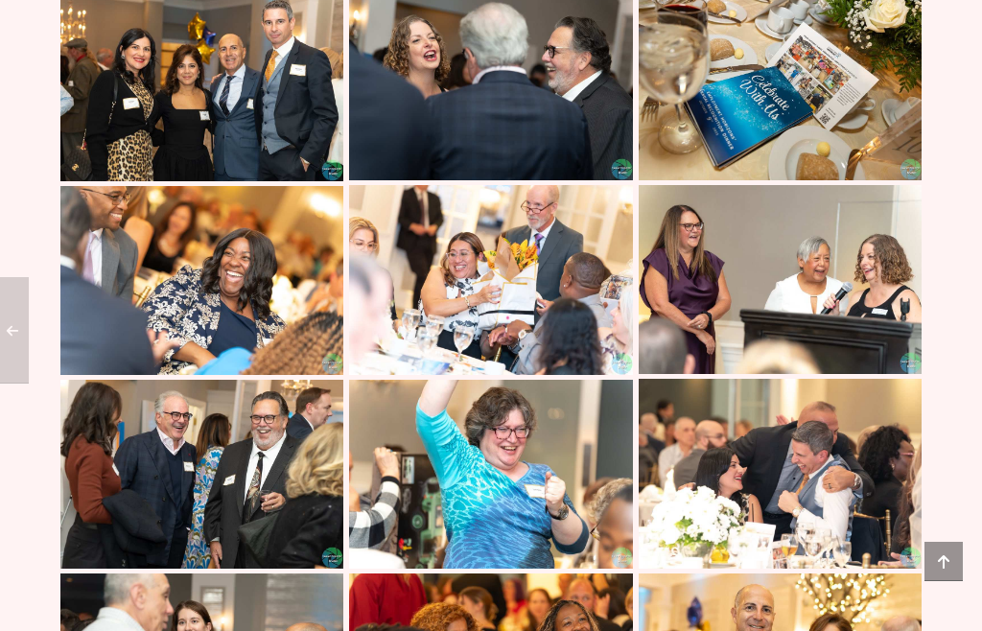
click at [813, 336] on img at bounding box center [779, 279] width 283 height 189
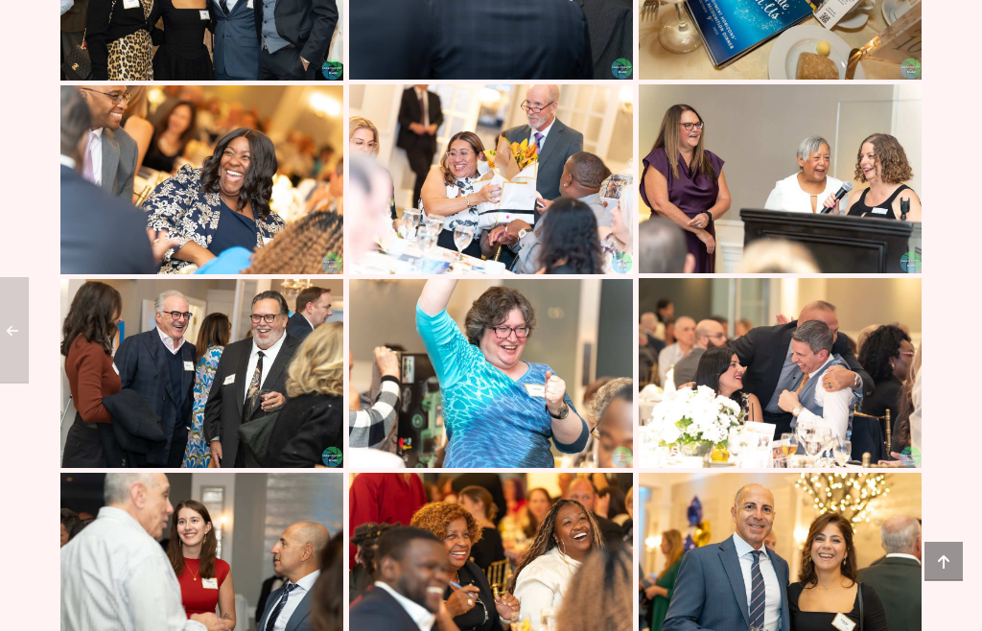
scroll to position [3537, 0]
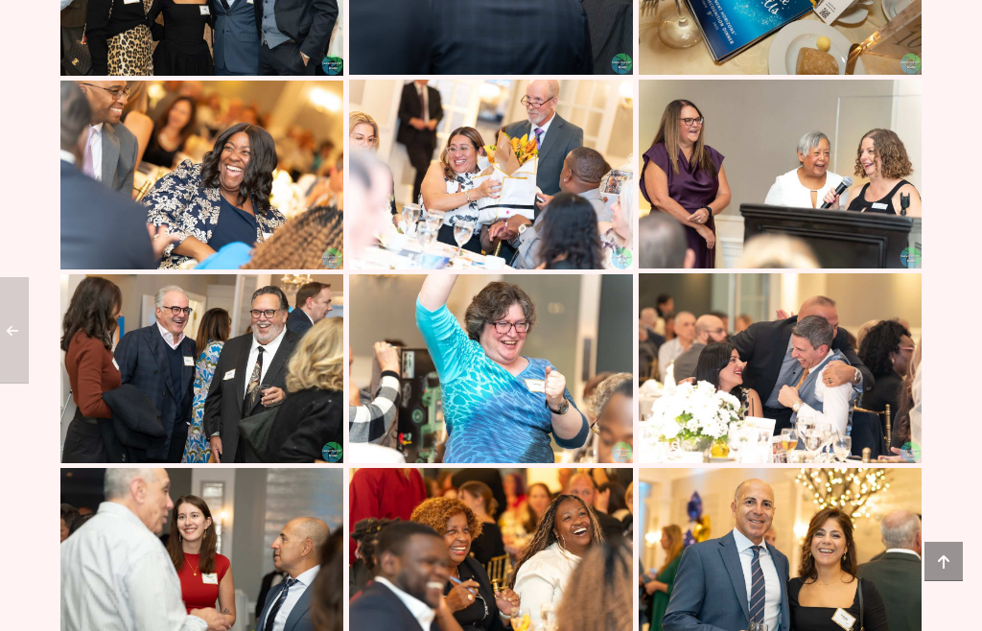
click at [574, 463] on img at bounding box center [490, 368] width 283 height 189
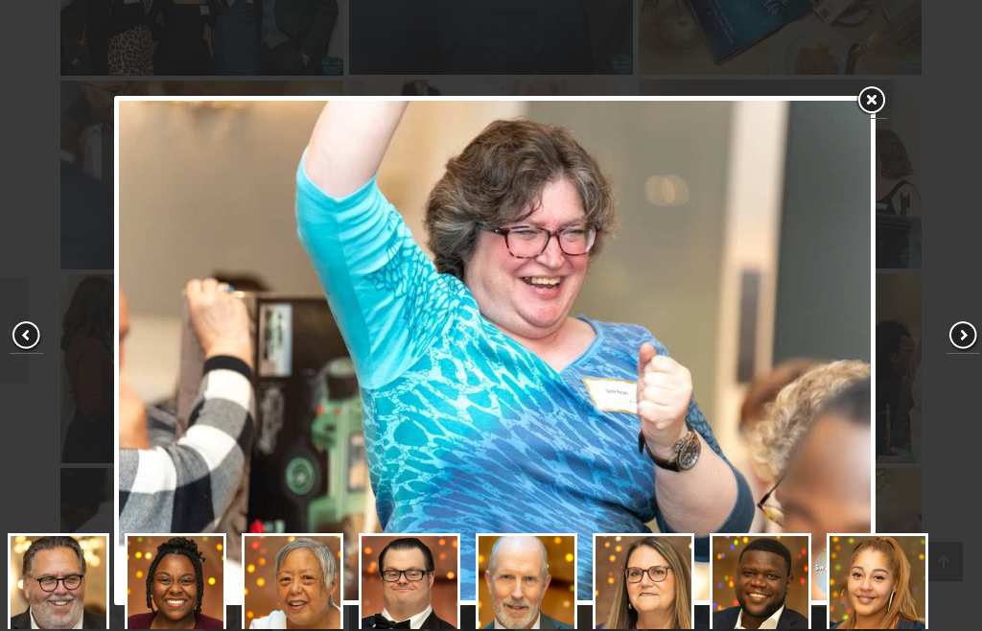
scroll to position [306, 0]
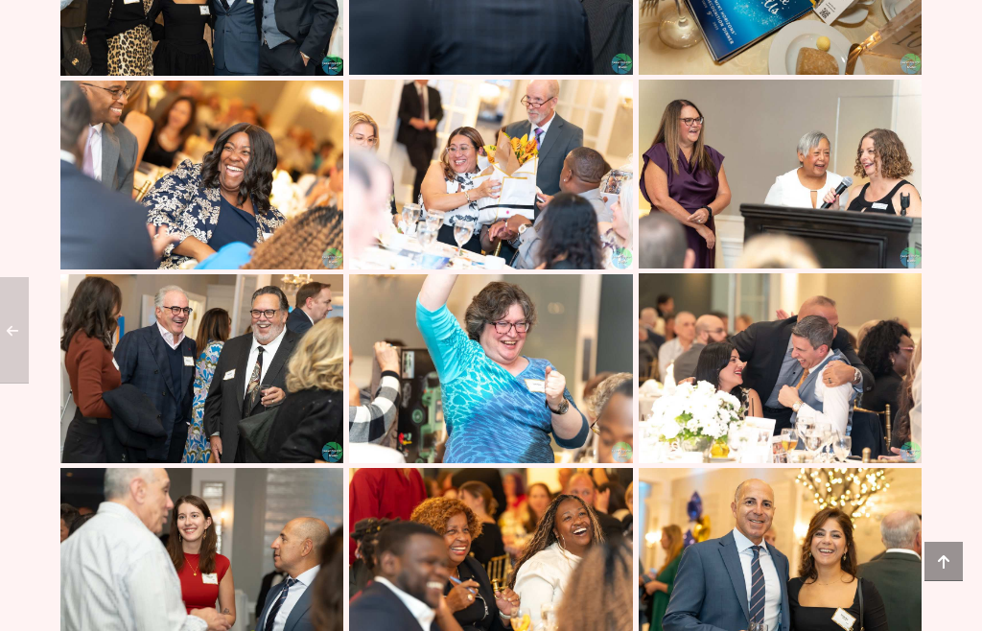
click at [720, 444] on img at bounding box center [779, 367] width 283 height 189
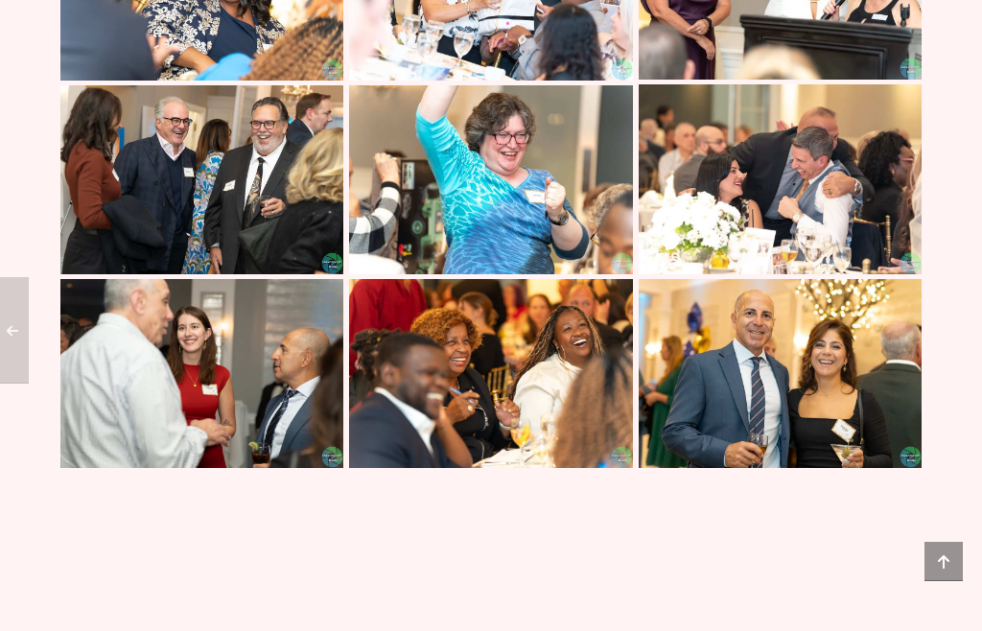
scroll to position [3722, 0]
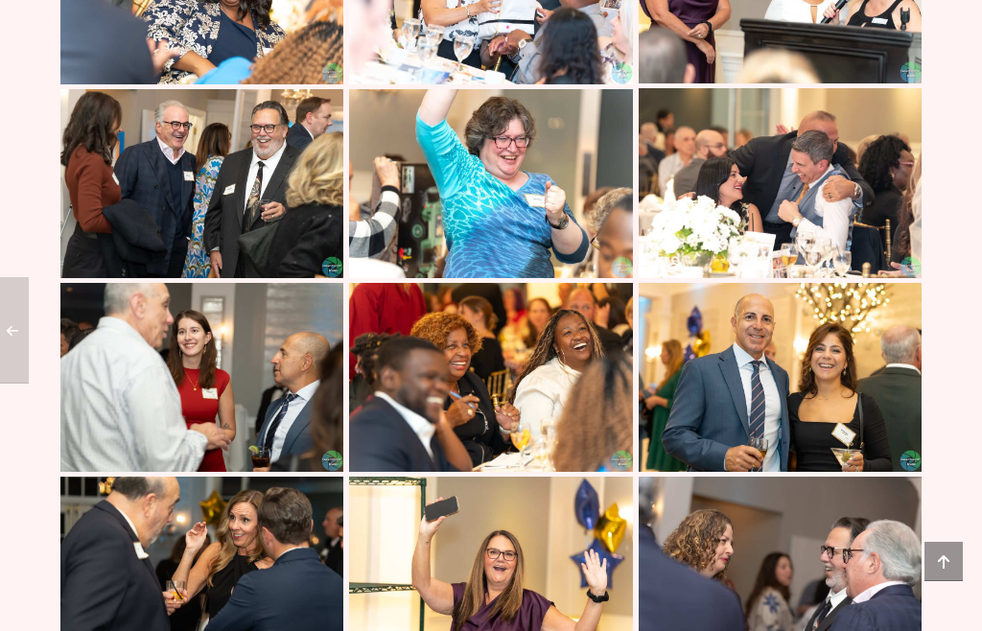
click at [275, 278] on img at bounding box center [201, 183] width 283 height 189
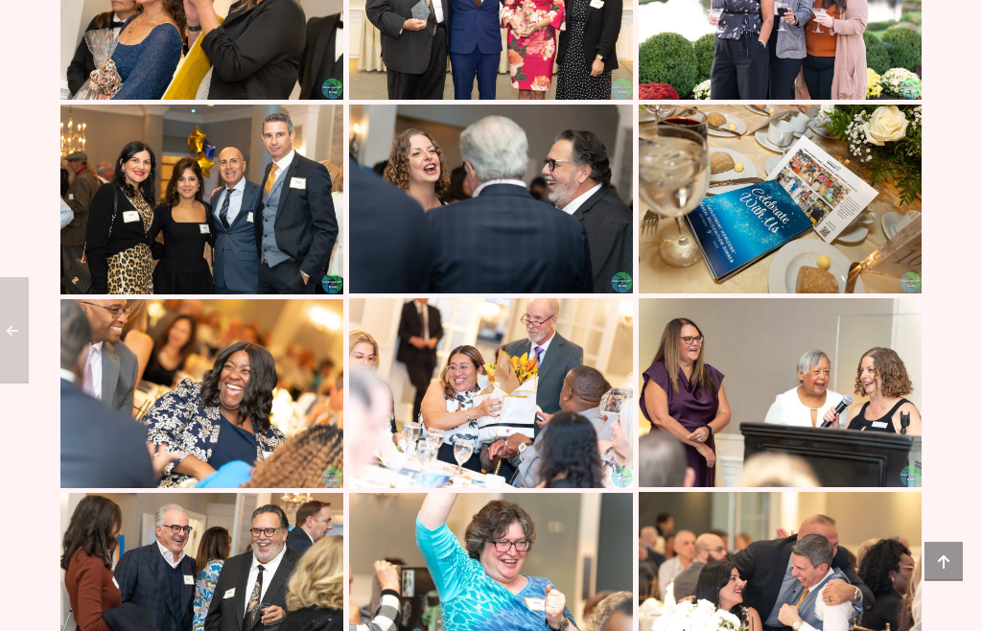
scroll to position [3353, 0]
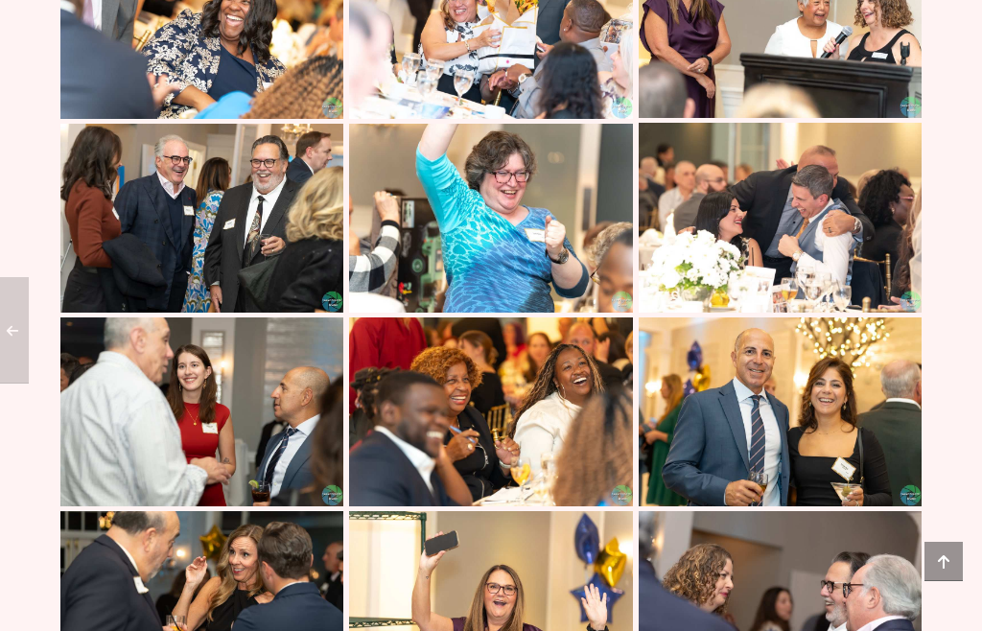
scroll to position [3685, 0]
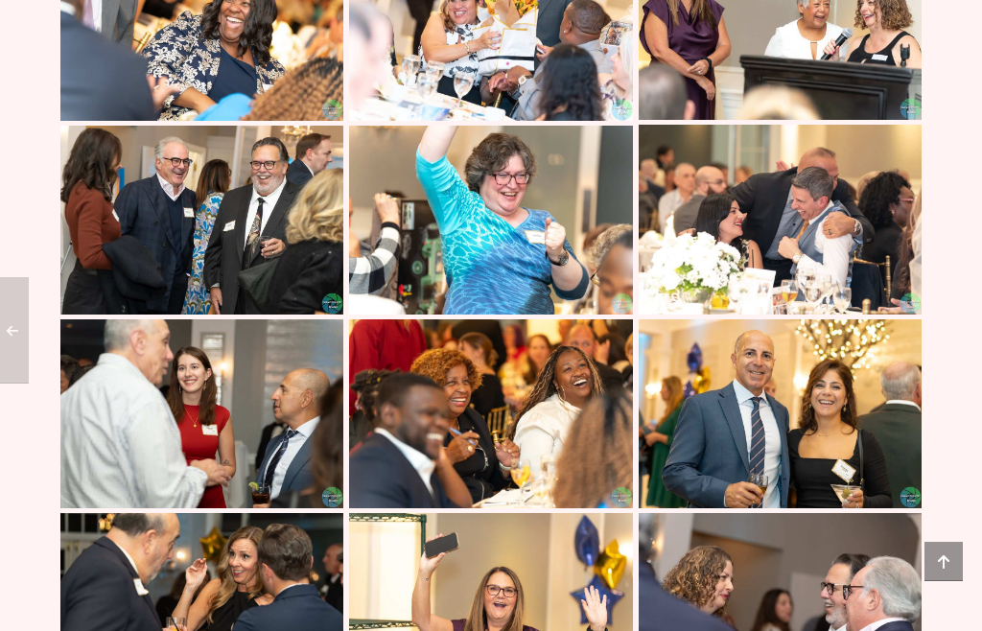
click at [567, 314] on img at bounding box center [490, 220] width 283 height 189
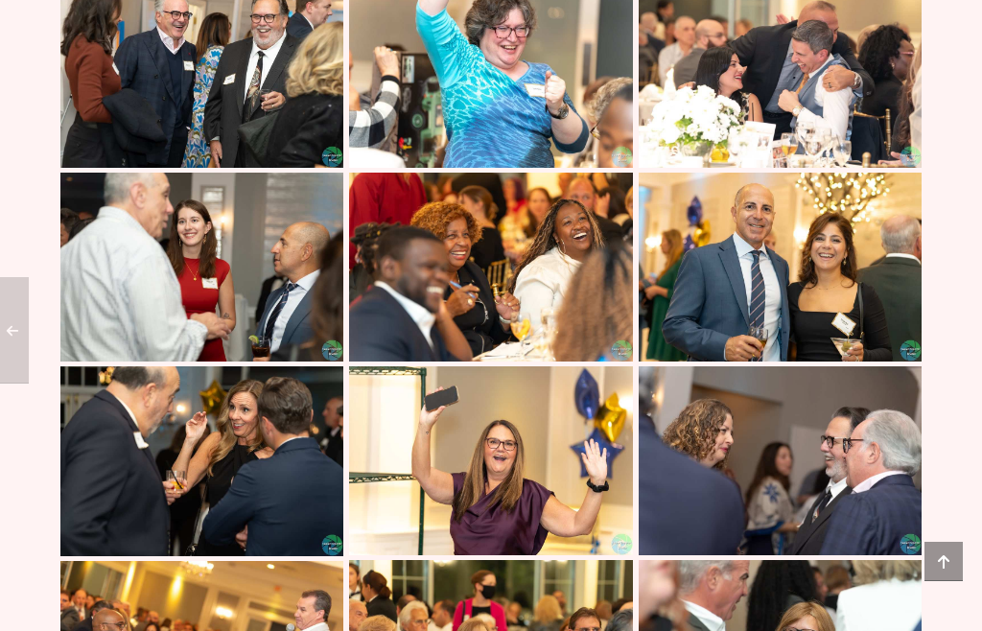
scroll to position [3824, 0]
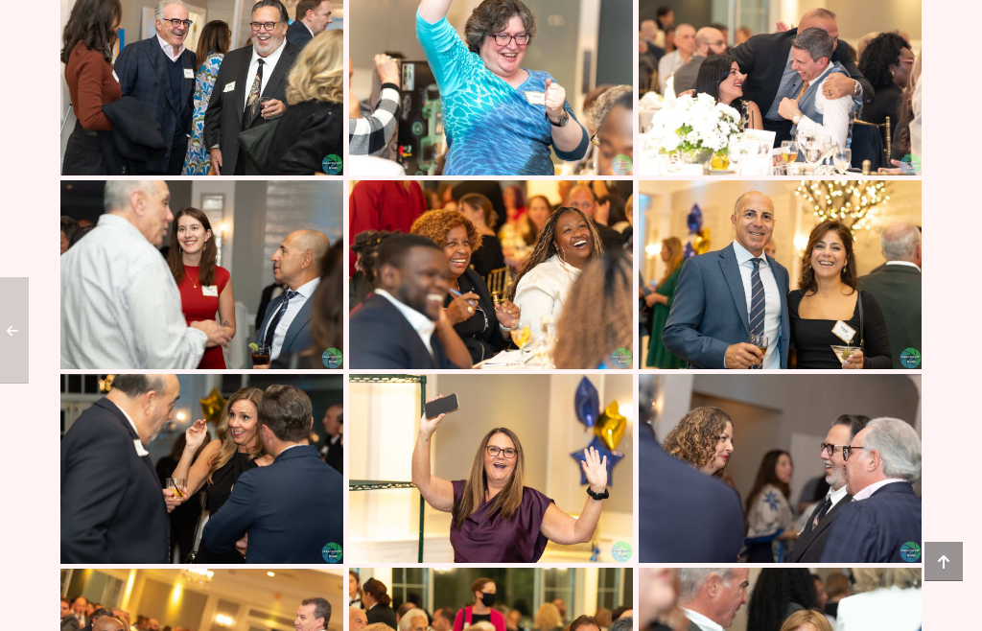
click at [809, 159] on img at bounding box center [779, 80] width 283 height 189
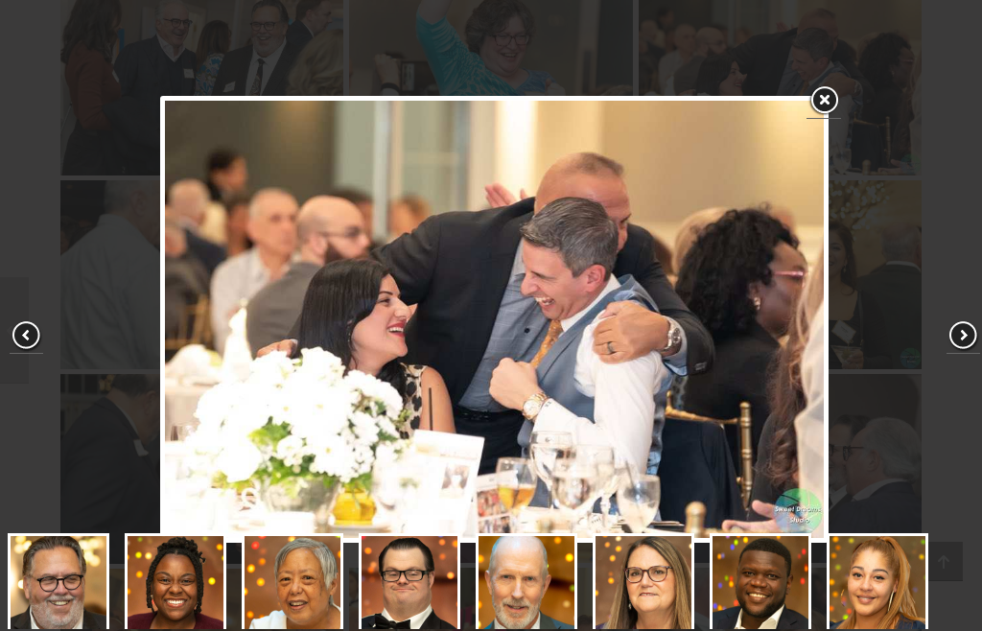
scroll to position [306, 0]
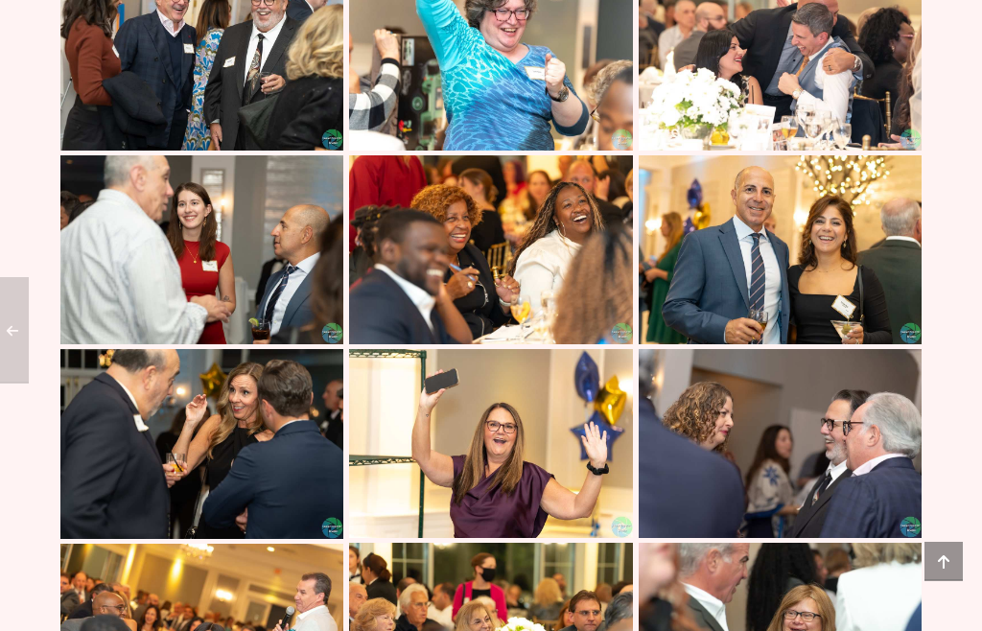
click at [577, 345] on img at bounding box center [490, 250] width 283 height 189
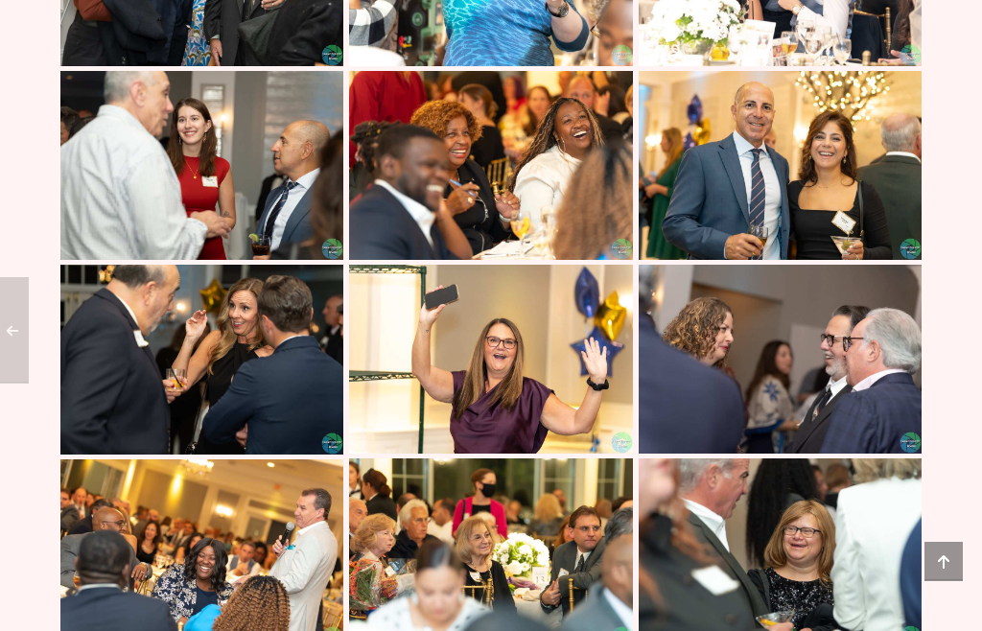
scroll to position [3937, 0]
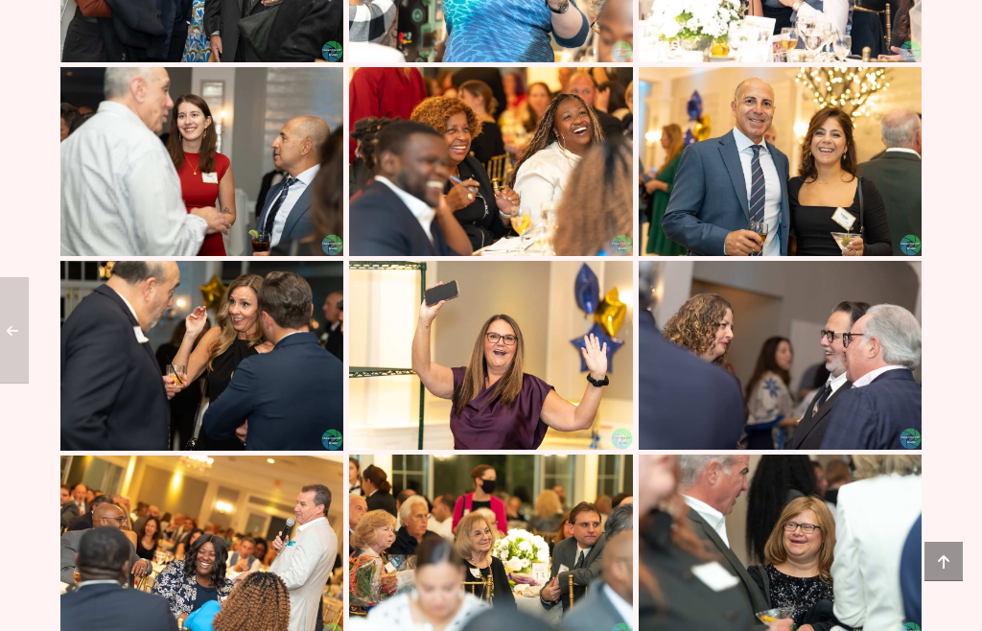
click at [832, 220] on img at bounding box center [779, 161] width 283 height 189
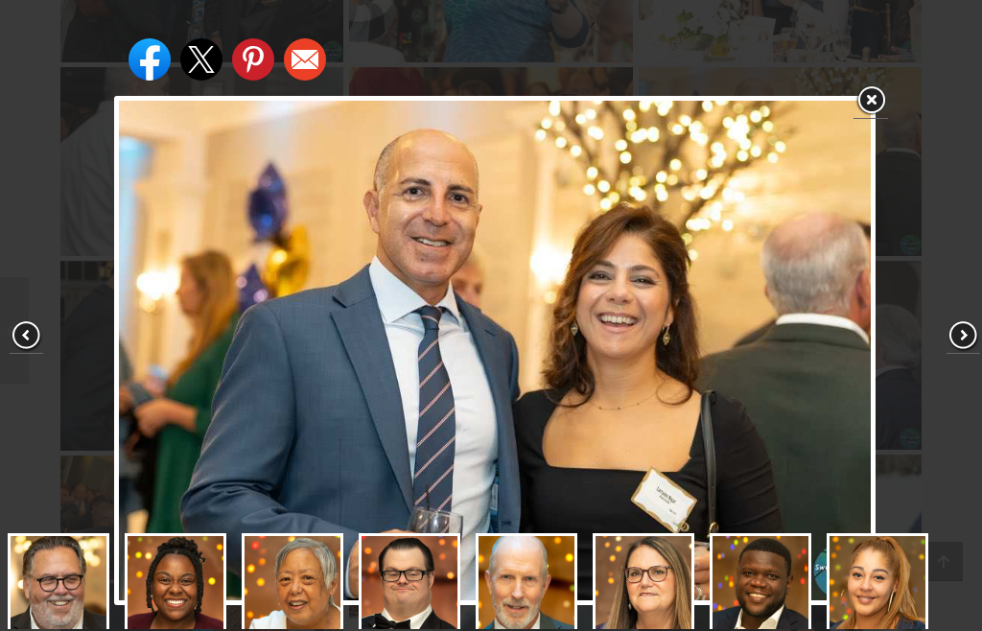
scroll to position [306, 0]
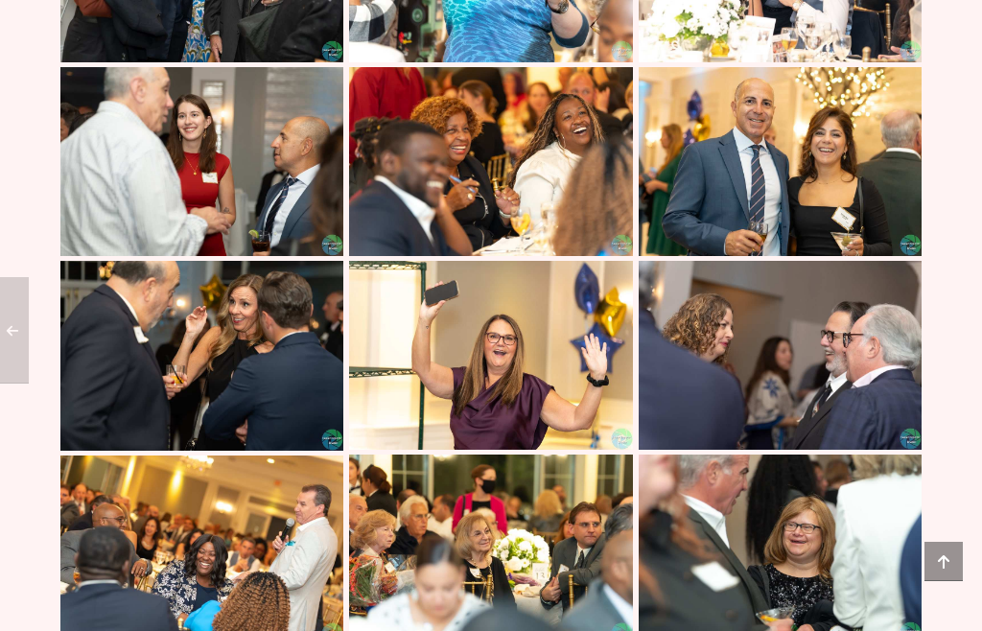
click at [274, 441] on img at bounding box center [201, 355] width 283 height 189
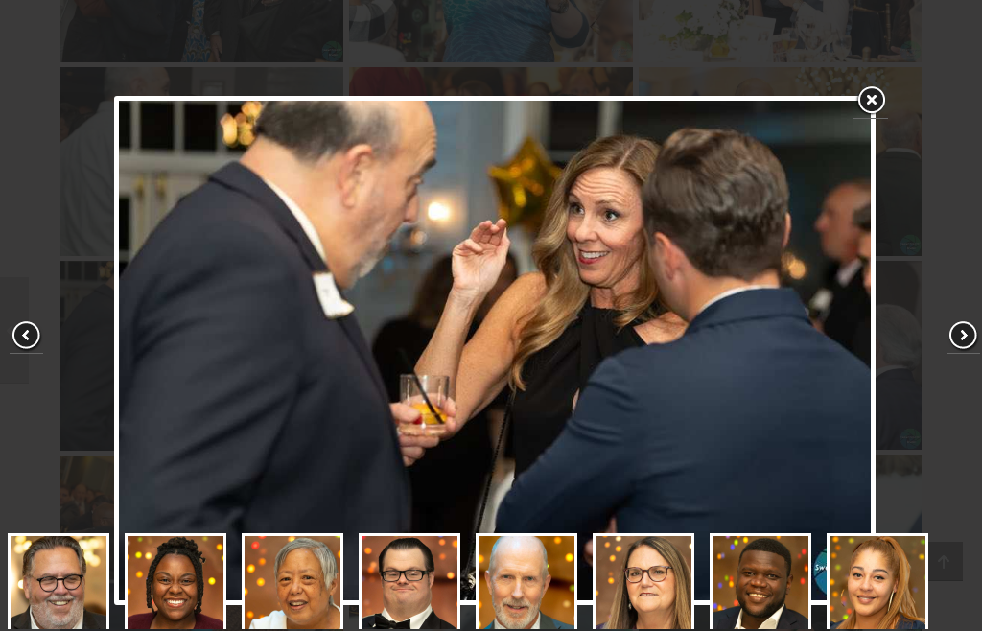
scroll to position [407, 0]
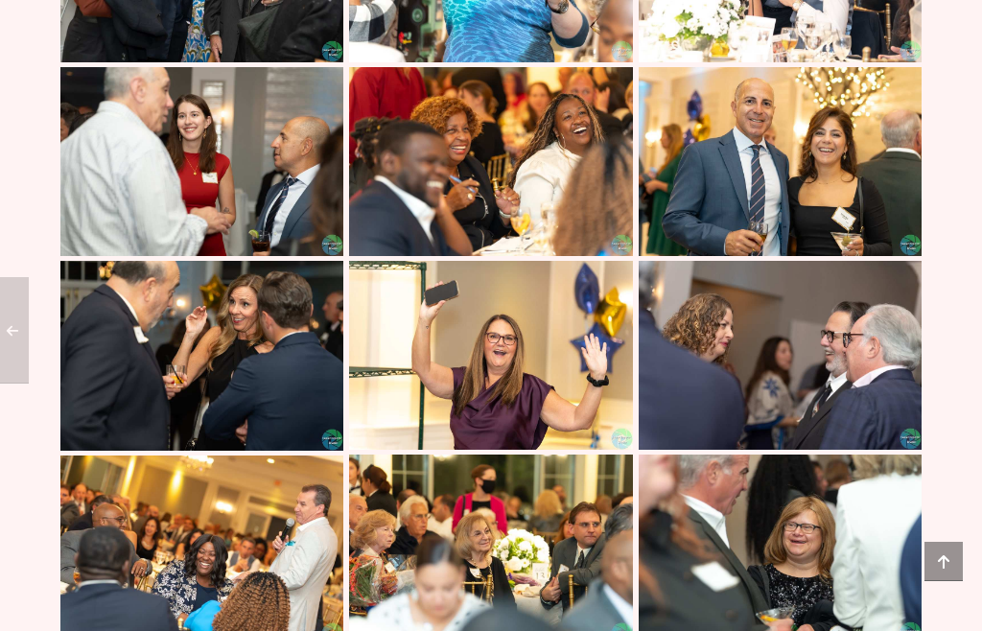
click at [288, 425] on img at bounding box center [201, 355] width 283 height 189
click at [552, 450] on img at bounding box center [490, 355] width 283 height 189
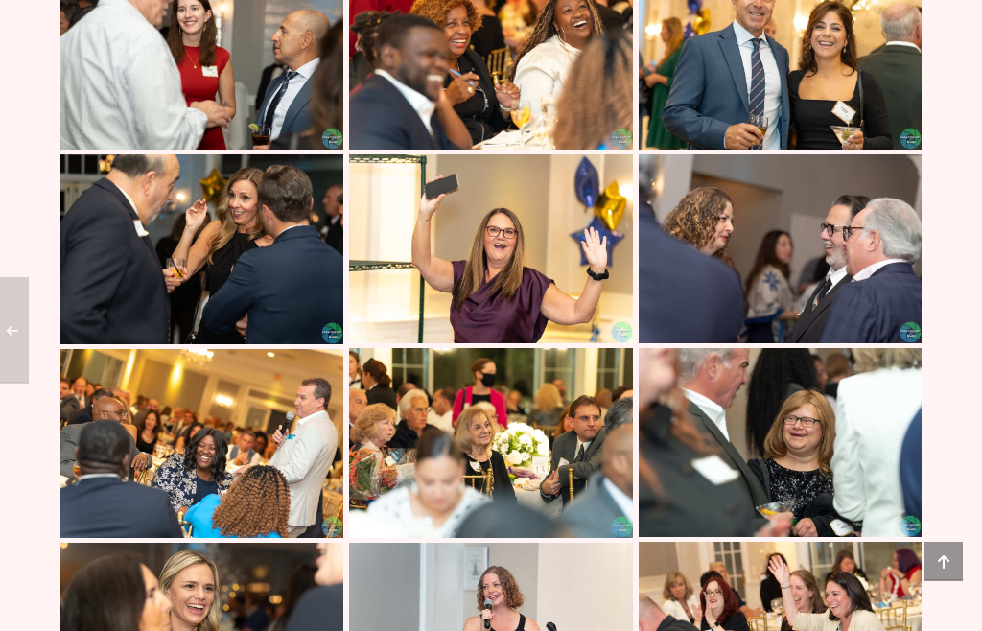
click at [566, 344] on img at bounding box center [490, 249] width 283 height 189
click at [744, 343] on img at bounding box center [779, 248] width 283 height 189
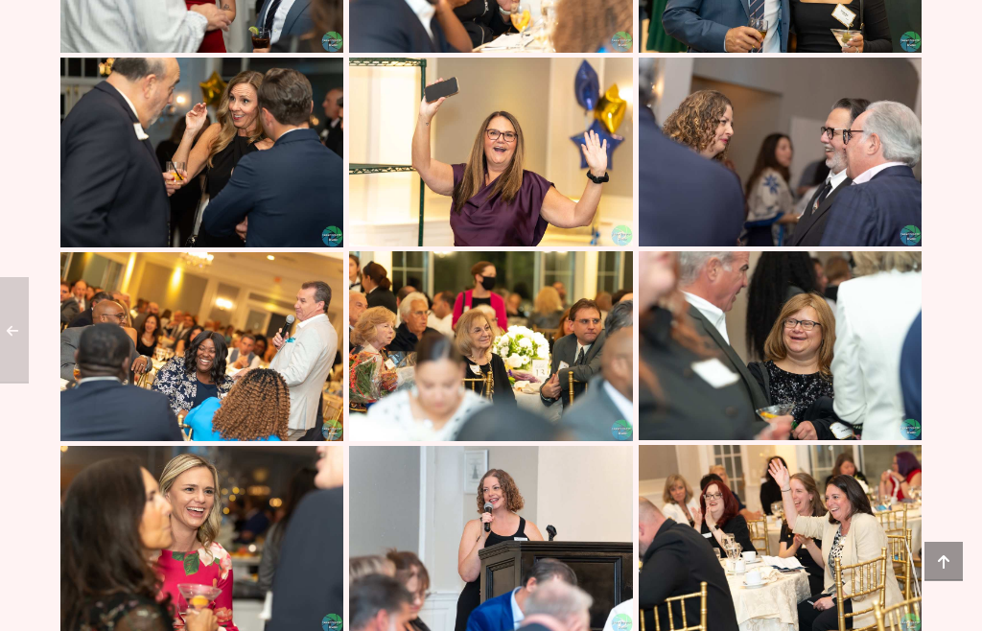
scroll to position [4142, 0]
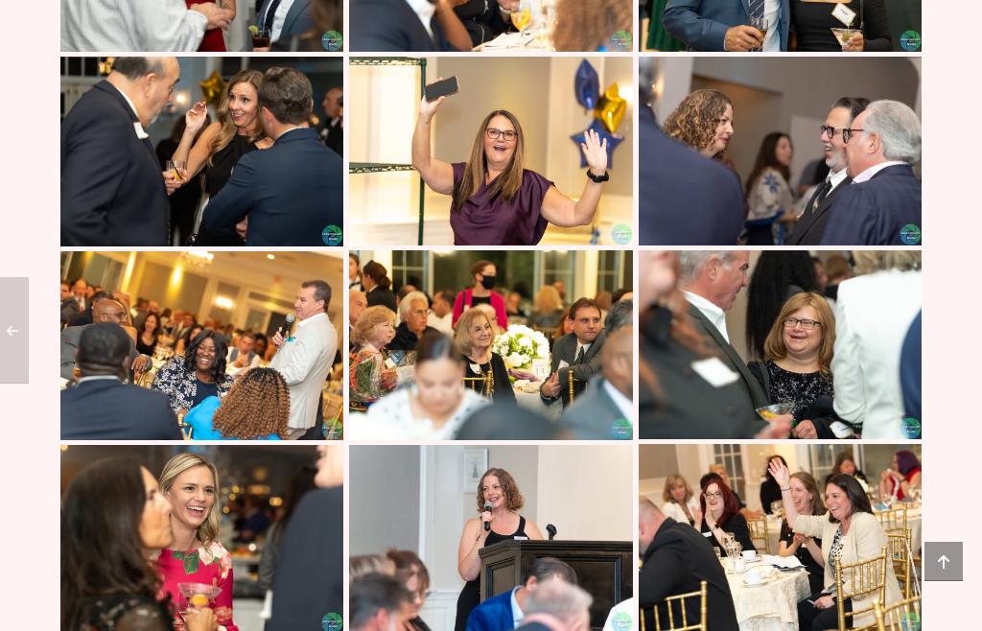
click at [524, 439] on img at bounding box center [490, 344] width 283 height 189
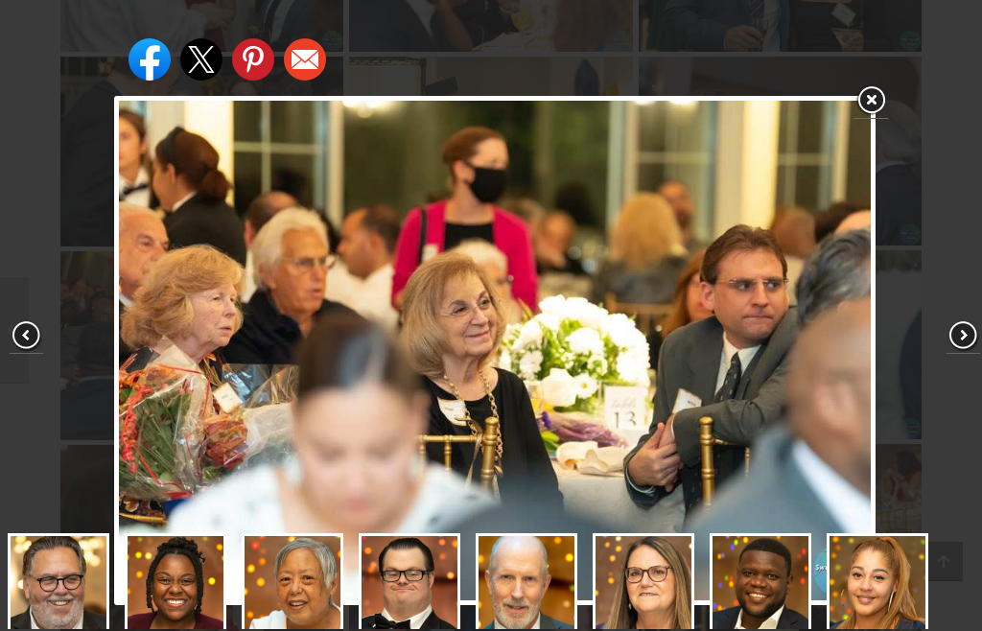
scroll to position [407, 0]
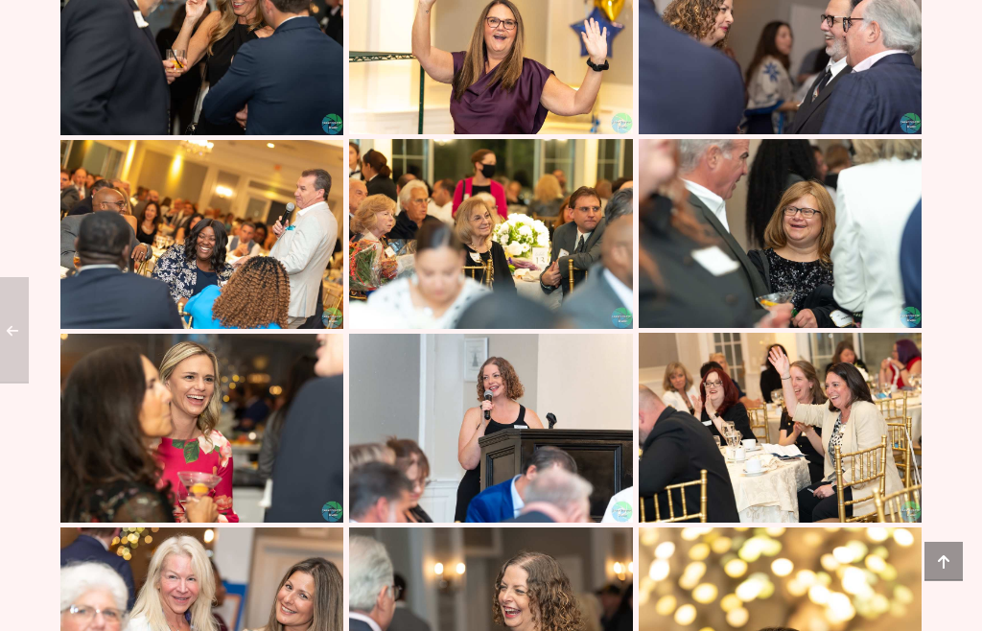
click at [808, 329] on img at bounding box center [779, 234] width 283 height 189
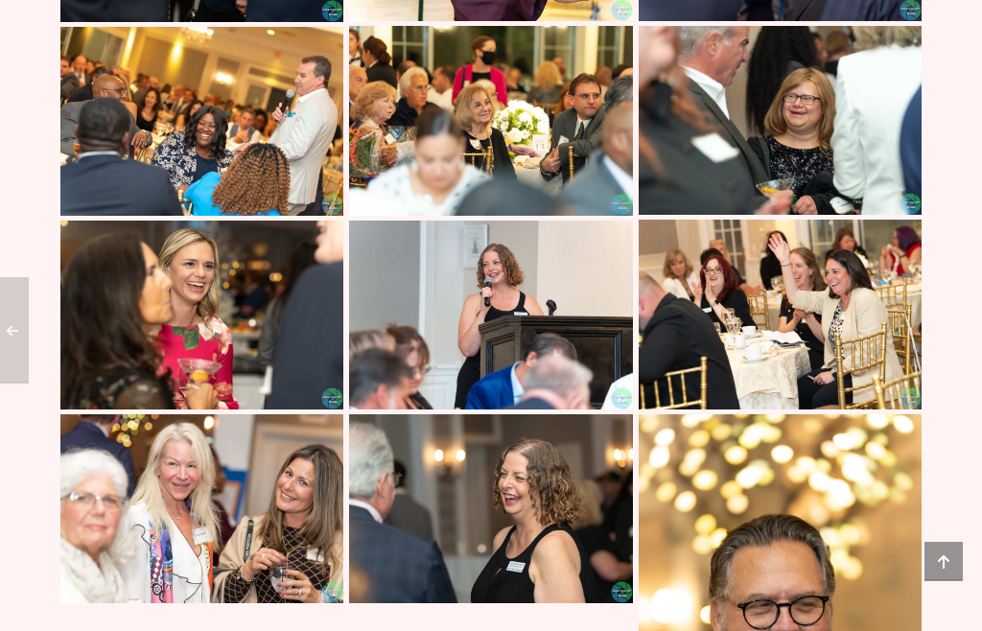
click at [288, 410] on img at bounding box center [201, 315] width 283 height 189
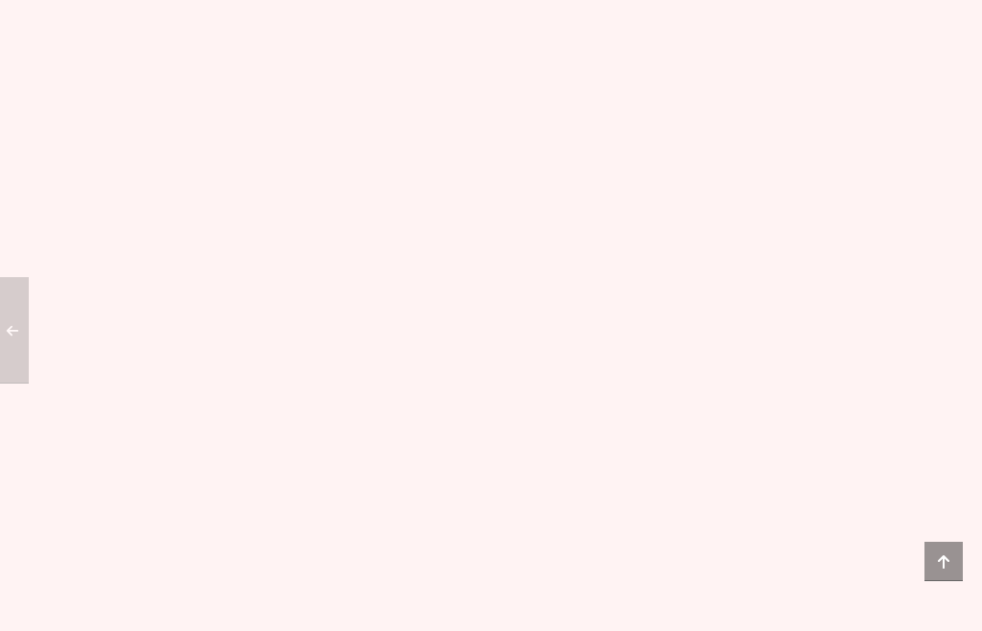
scroll to position [6553, 0]
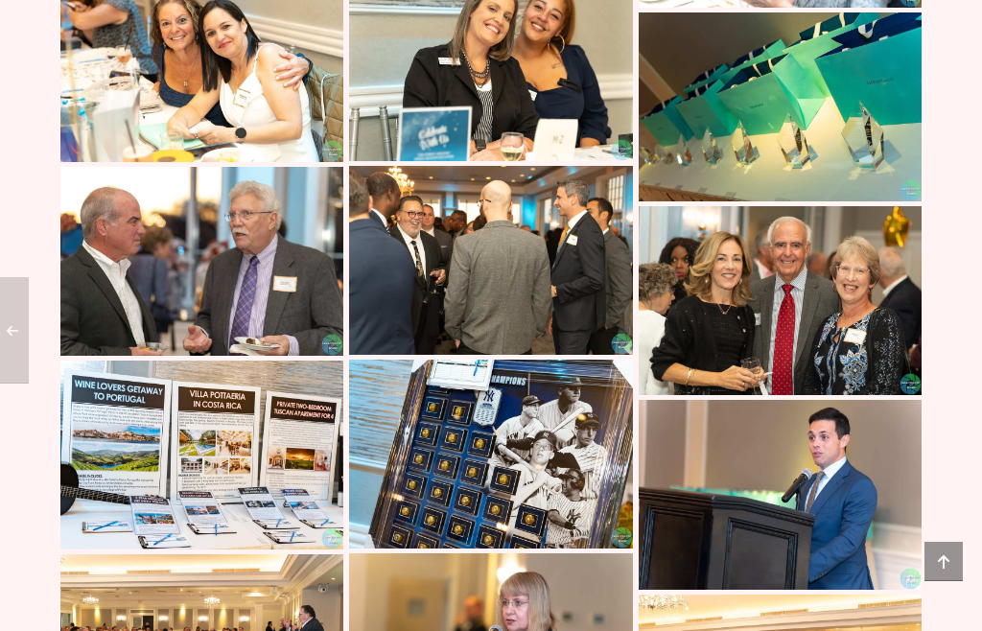
click at [273, 537] on img at bounding box center [201, 454] width 283 height 189
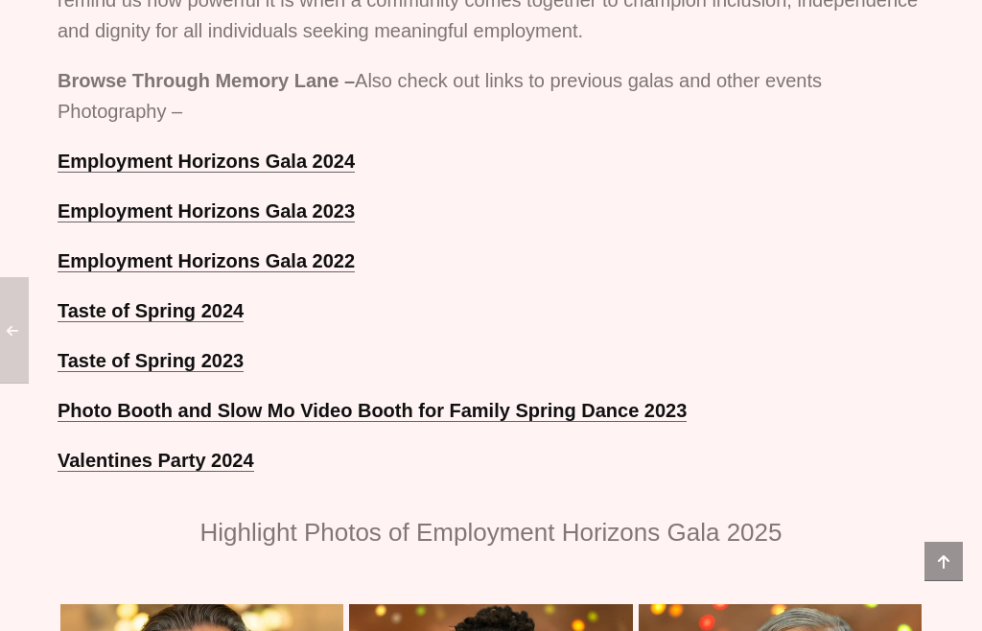
scroll to position [1459, 0]
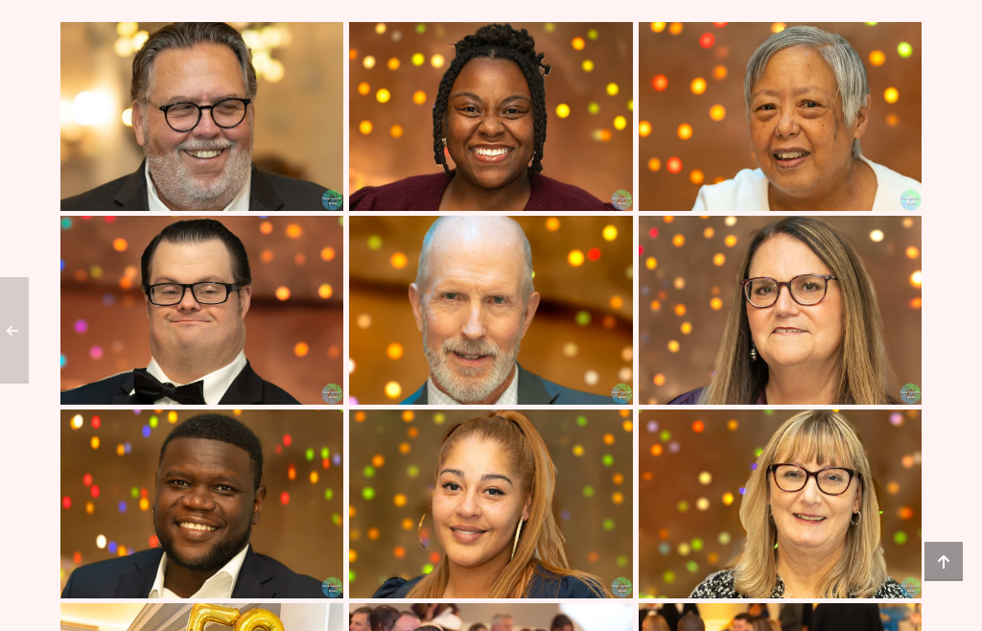
click at [540, 406] on img at bounding box center [490, 311] width 283 height 189
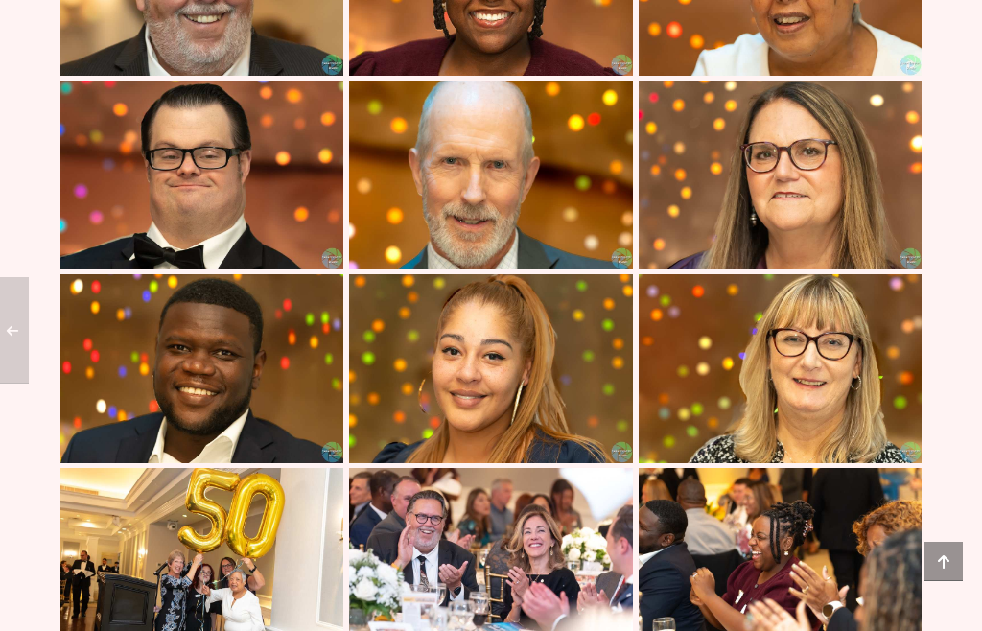
scroll to position [2178, 0]
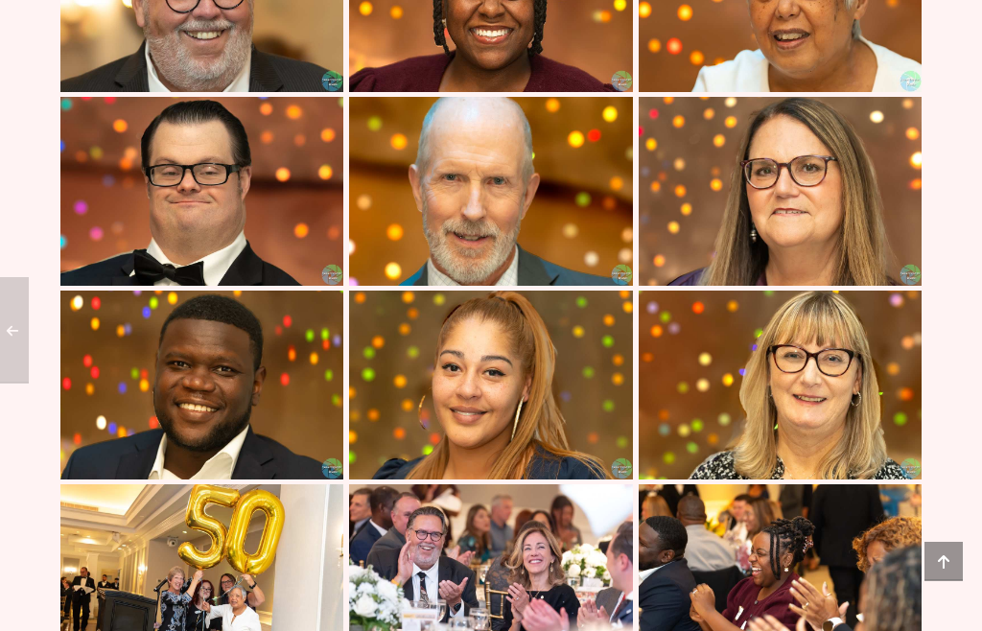
click at [763, 441] on img at bounding box center [779, 385] width 283 height 189
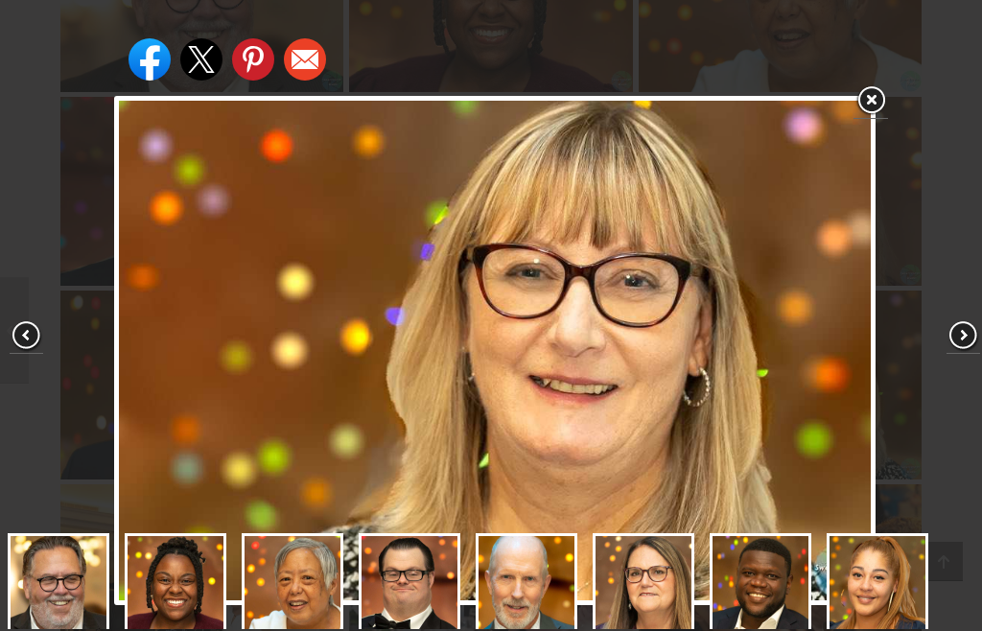
scroll to position [103, 0]
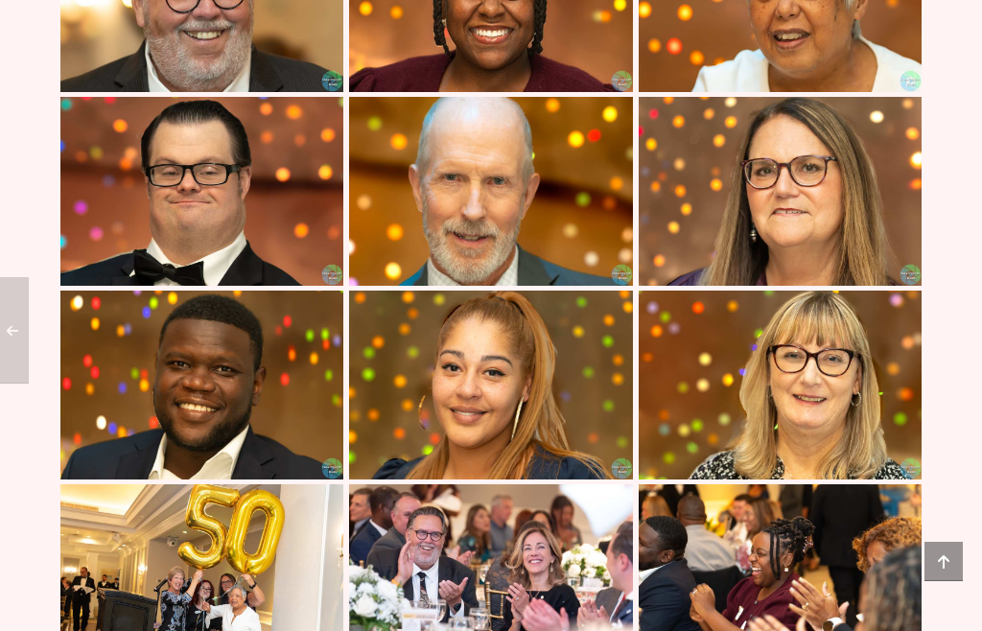
click at [553, 479] on img at bounding box center [490, 384] width 283 height 189
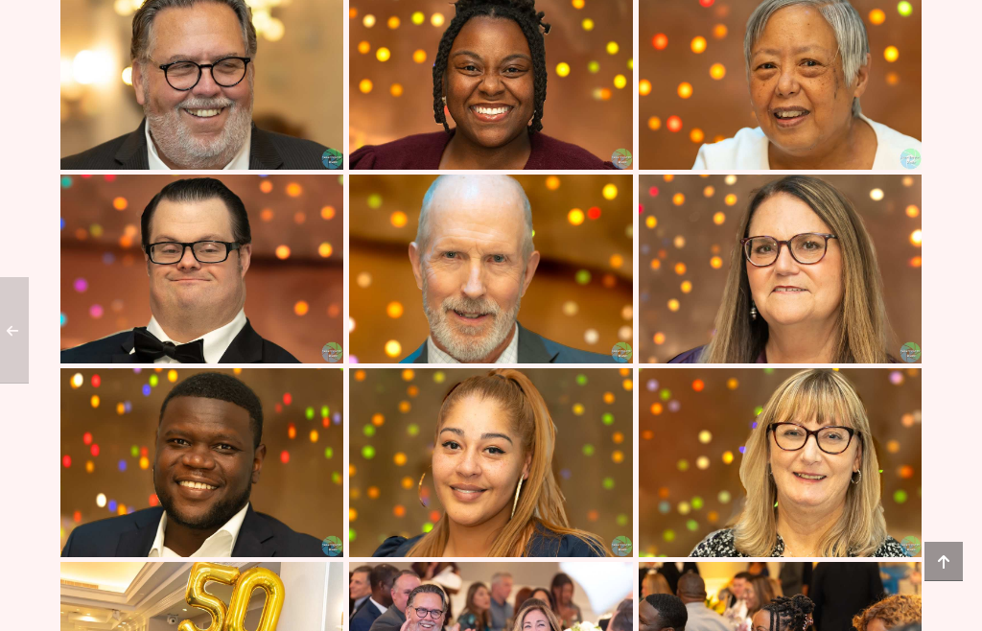
scroll to position [2082, 0]
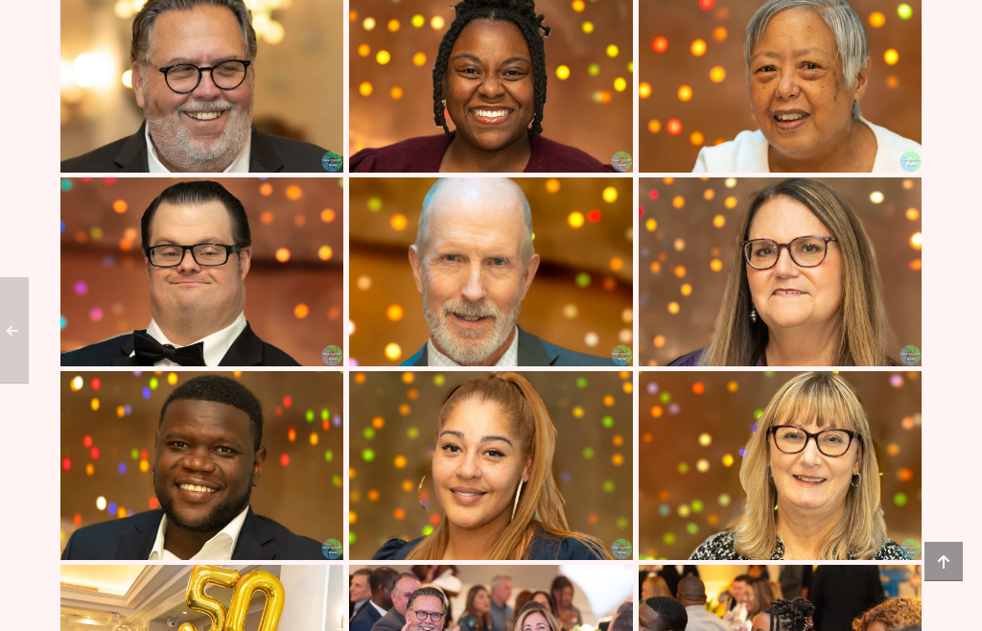
click at [763, 366] on img at bounding box center [779, 271] width 283 height 189
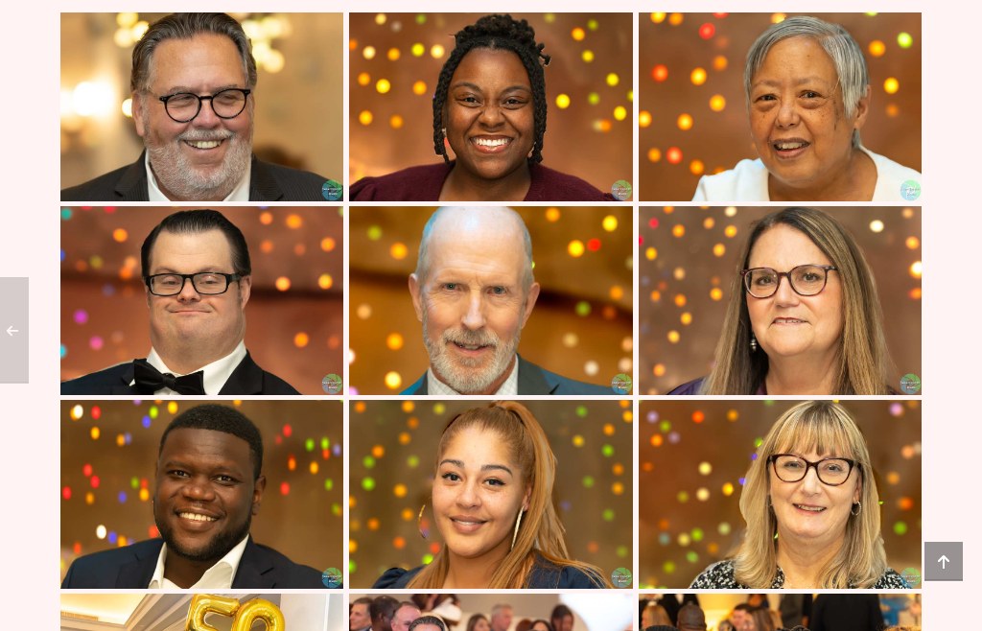
click at [858, 198] on img at bounding box center [779, 107] width 283 height 189
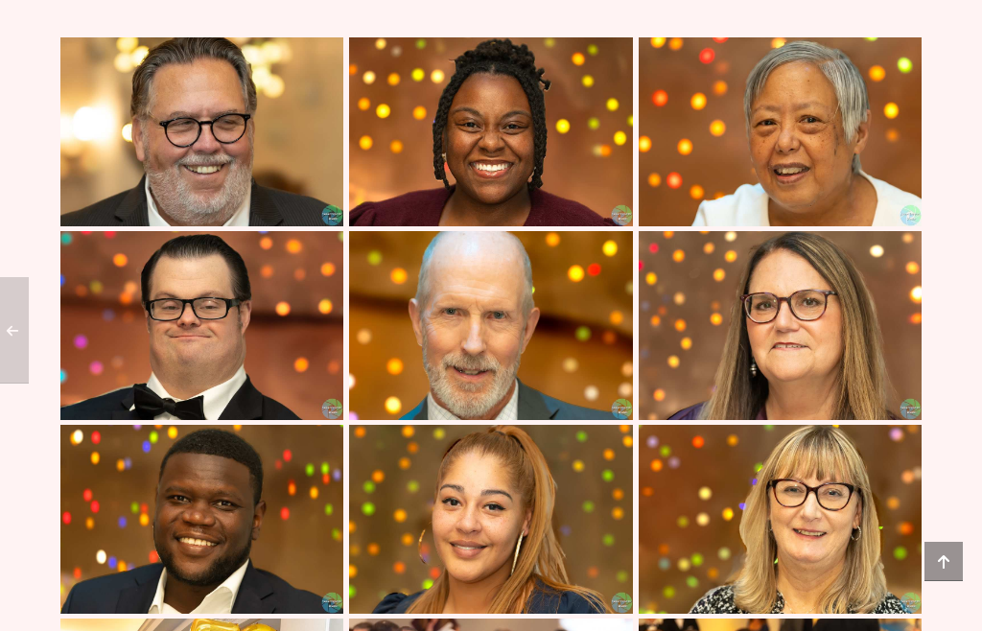
scroll to position [2024, 0]
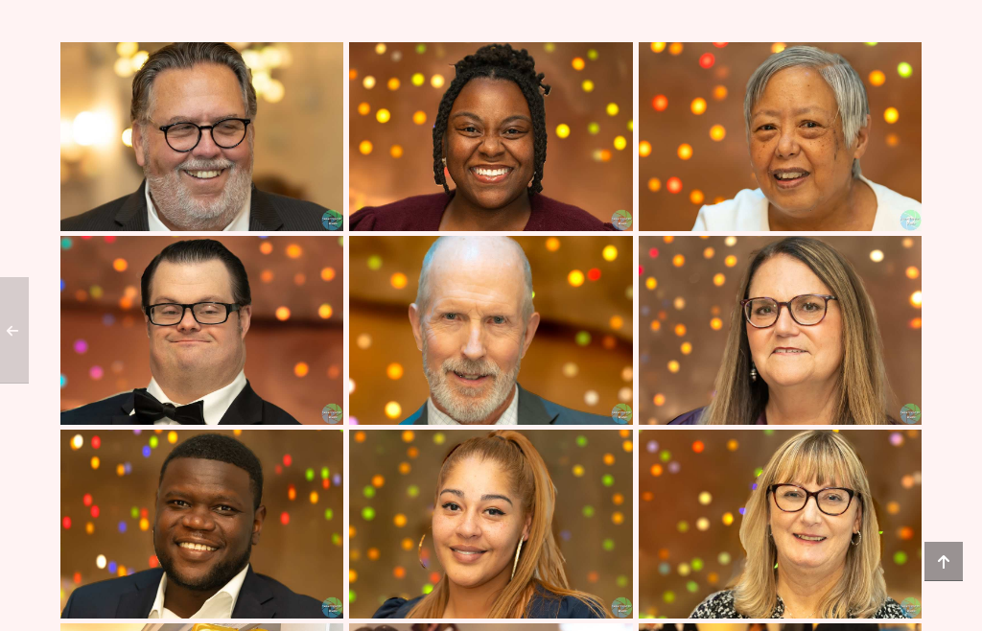
click at [567, 404] on img at bounding box center [490, 330] width 283 height 189
click at [294, 425] on img at bounding box center [201, 330] width 283 height 189
click at [270, 603] on img at bounding box center [201, 523] width 283 height 189
click at [297, 231] on img at bounding box center [201, 136] width 283 height 189
click at [567, 231] on img at bounding box center [490, 136] width 283 height 189
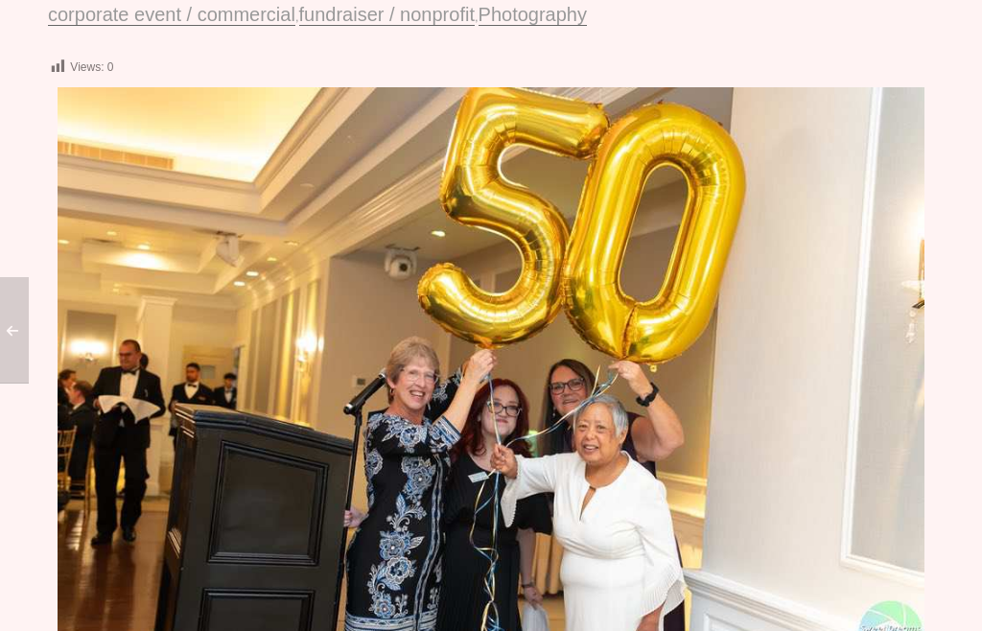
scroll to position [0, 0]
